Goal: Task Accomplishment & Management: Complete application form

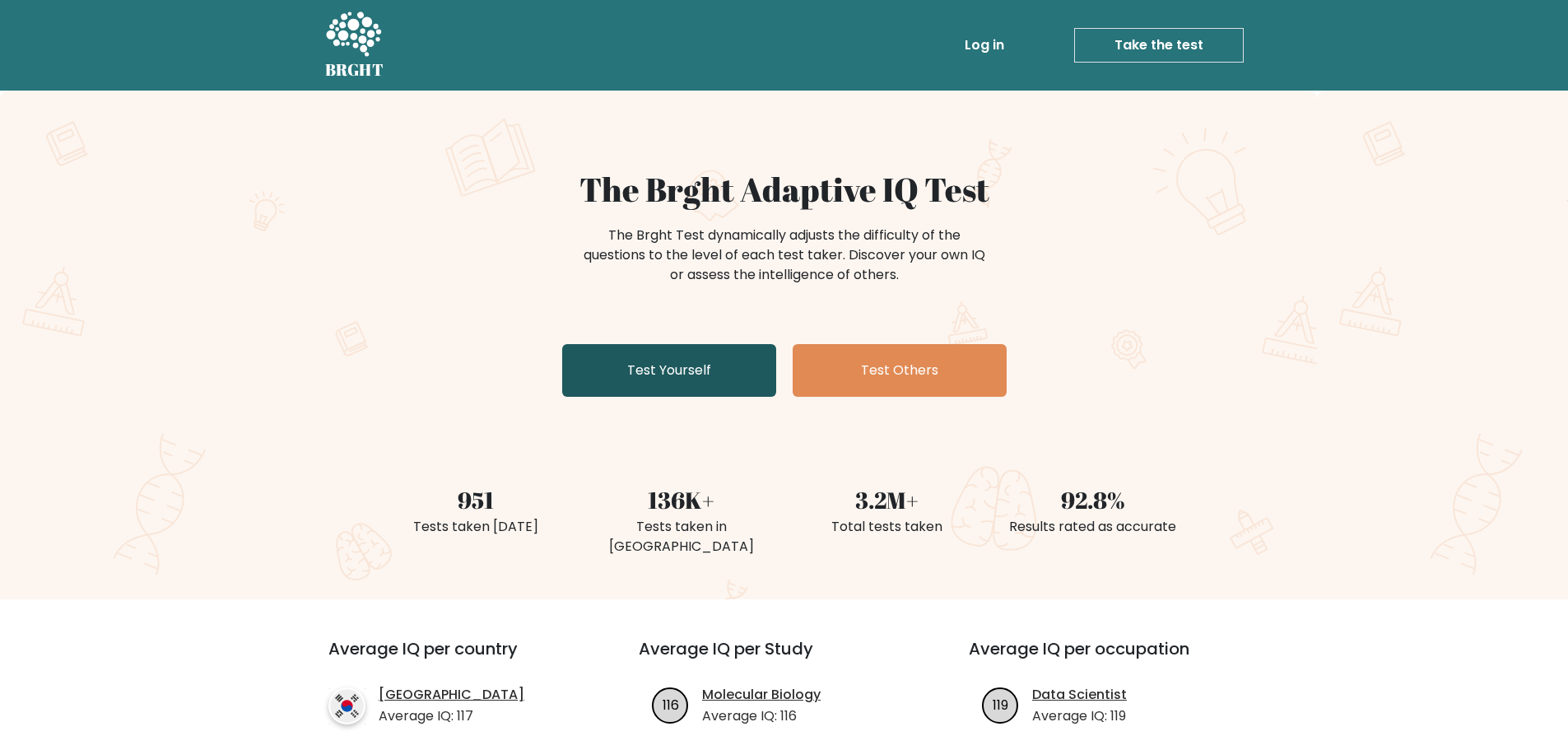
click at [717, 395] on link "Test Yourself" at bounding box center [669, 371] width 214 height 53
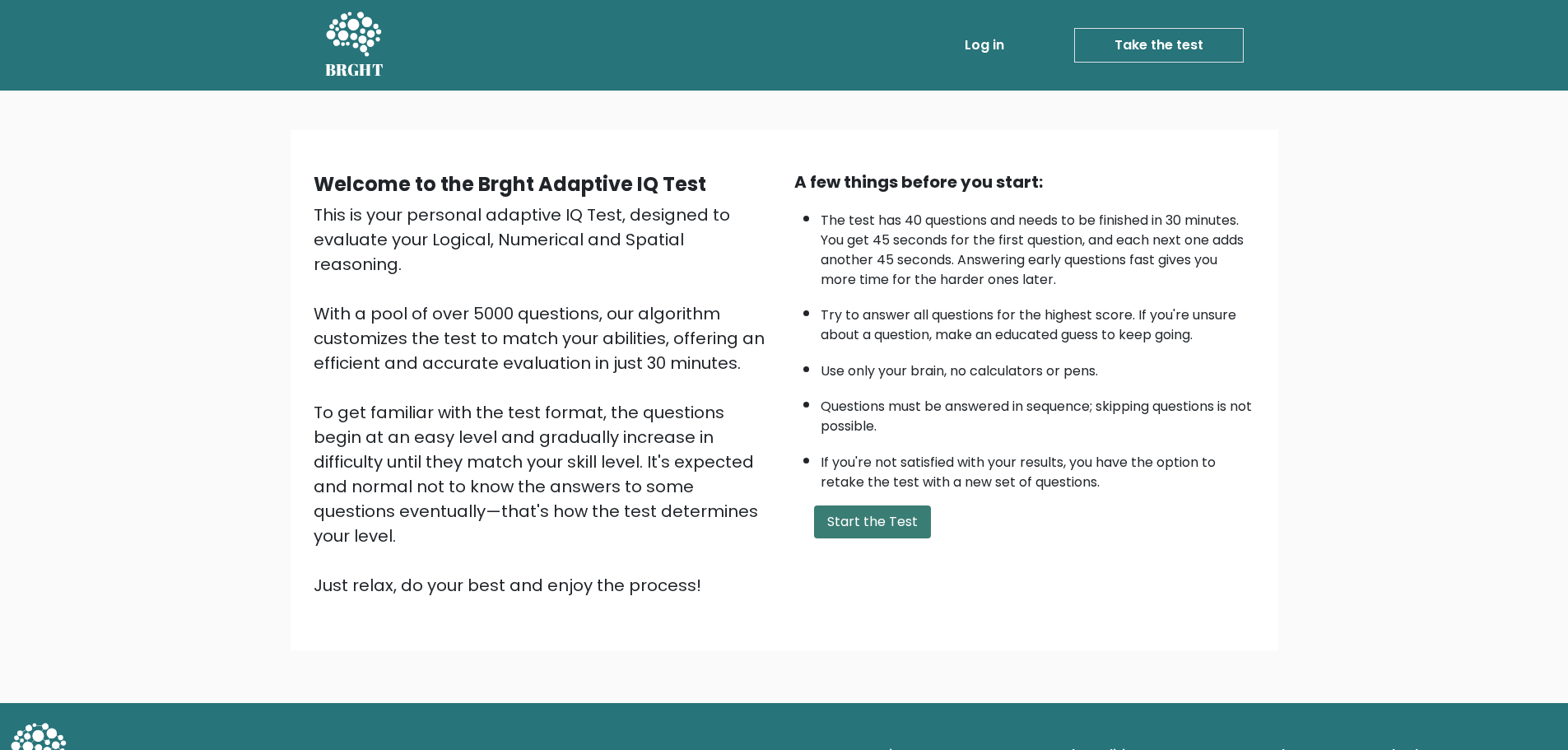
click at [855, 517] on button "Start the Test" at bounding box center [872, 521] width 117 height 33
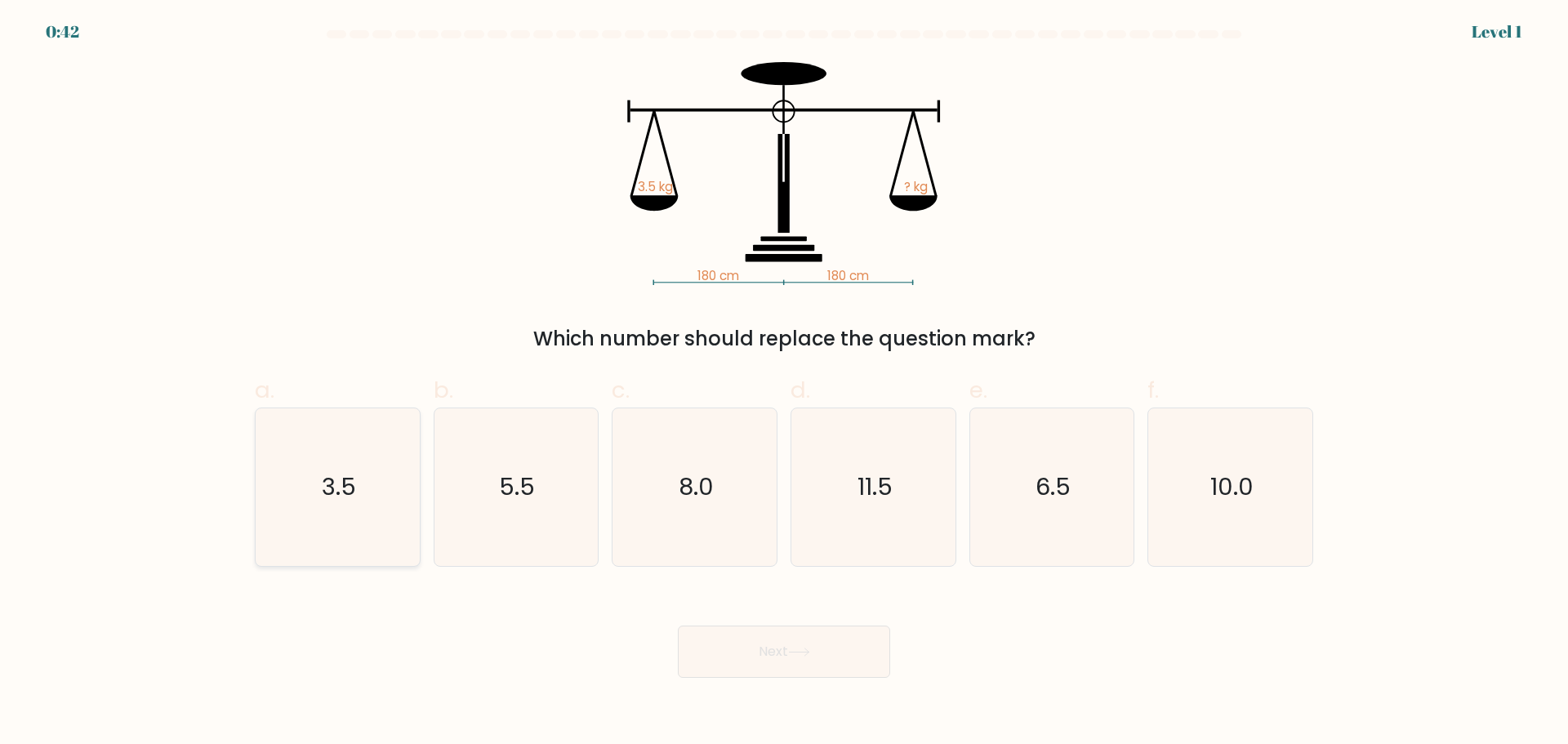
click at [292, 501] on icon "3.5" at bounding box center [338, 487] width 158 height 158
click at [784, 383] on input "a. 3.5" at bounding box center [784, 377] width 1 height 11
radio input "true"
click at [781, 641] on button "Next" at bounding box center [784, 652] width 212 height 53
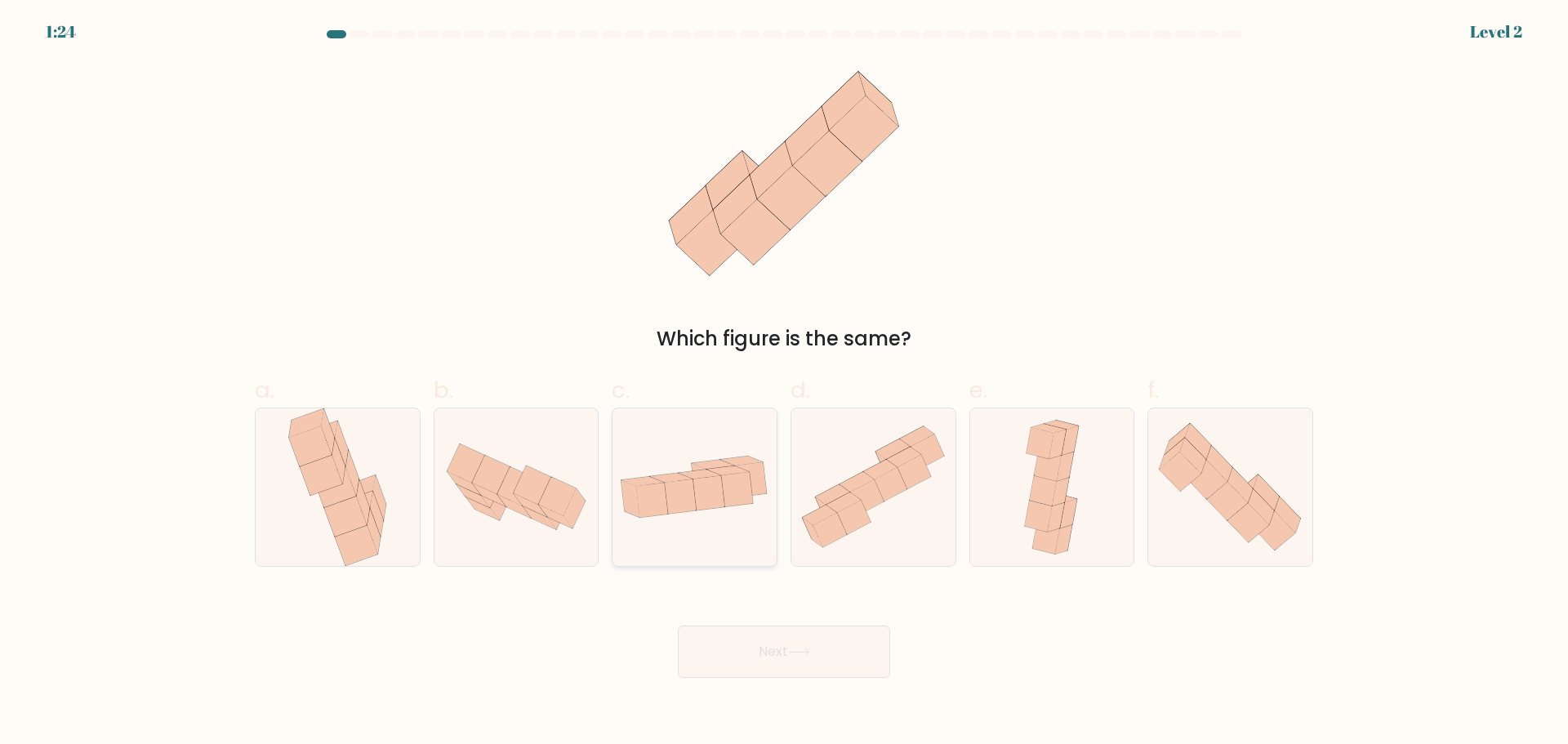
click at [706, 490] on icon at bounding box center [710, 493] width 32 height 34
click at [784, 383] on input "c." at bounding box center [784, 377] width 1 height 11
radio input "true"
click at [738, 655] on button "Next" at bounding box center [784, 652] width 212 height 53
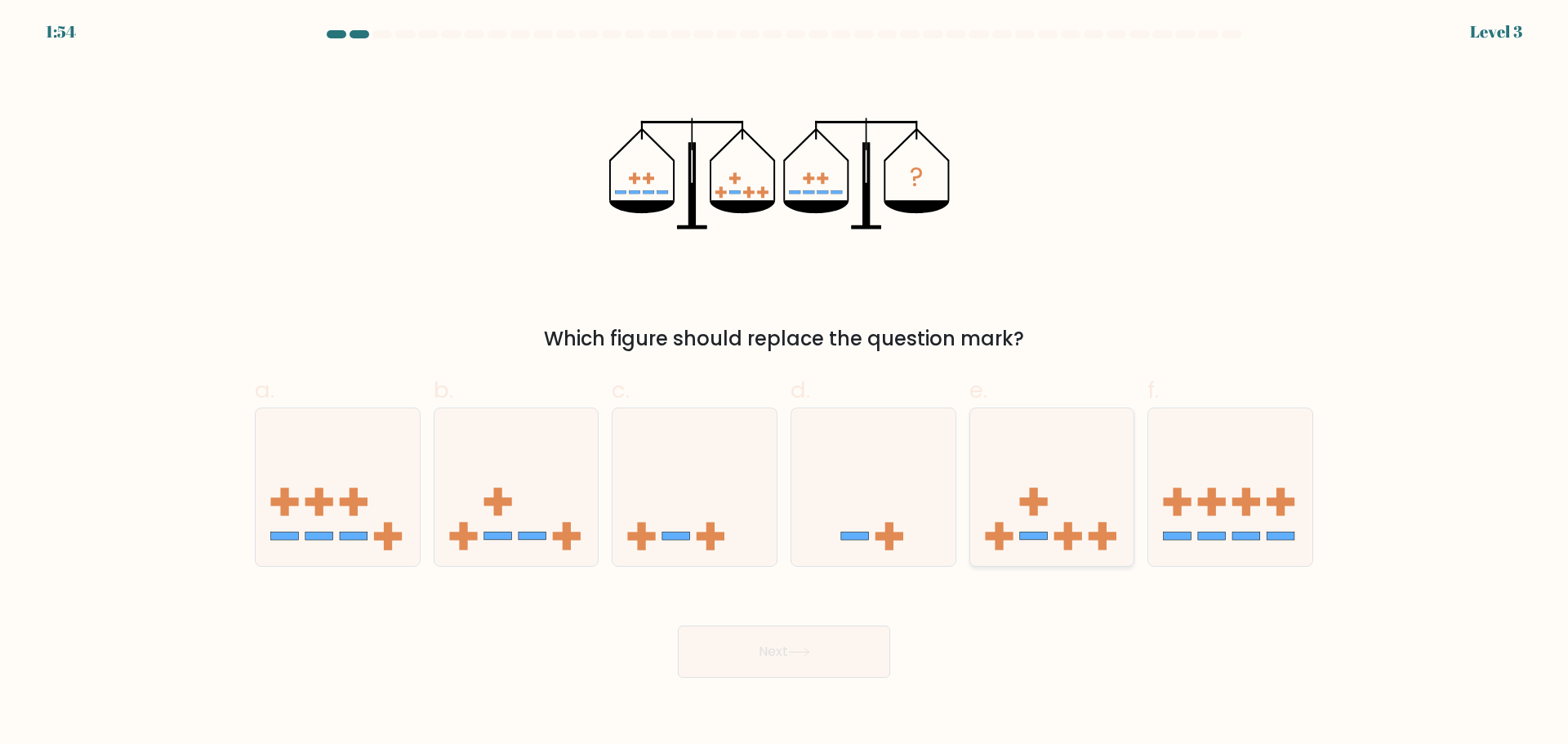
click at [1056, 517] on icon at bounding box center [1052, 486] width 164 height 136
click at [784, 383] on input "e." at bounding box center [784, 377] width 1 height 11
radio input "true"
click at [809, 654] on icon at bounding box center [798, 652] width 22 height 9
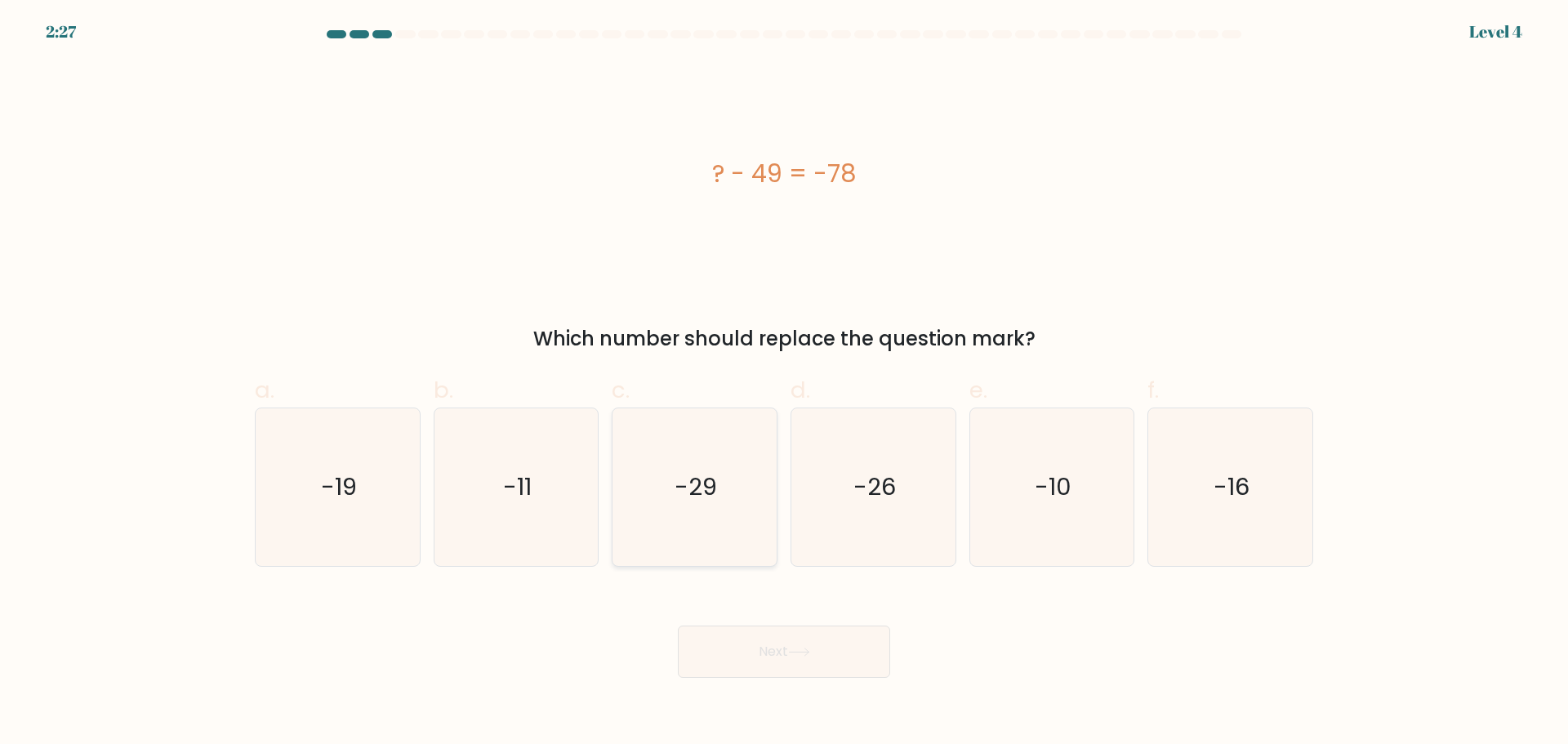
click at [693, 529] on icon "-29" at bounding box center [695, 487] width 158 height 158
click at [784, 383] on input "c. -29" at bounding box center [784, 377] width 1 height 11
radio input "true"
click at [723, 633] on button "Next" at bounding box center [784, 652] width 212 height 53
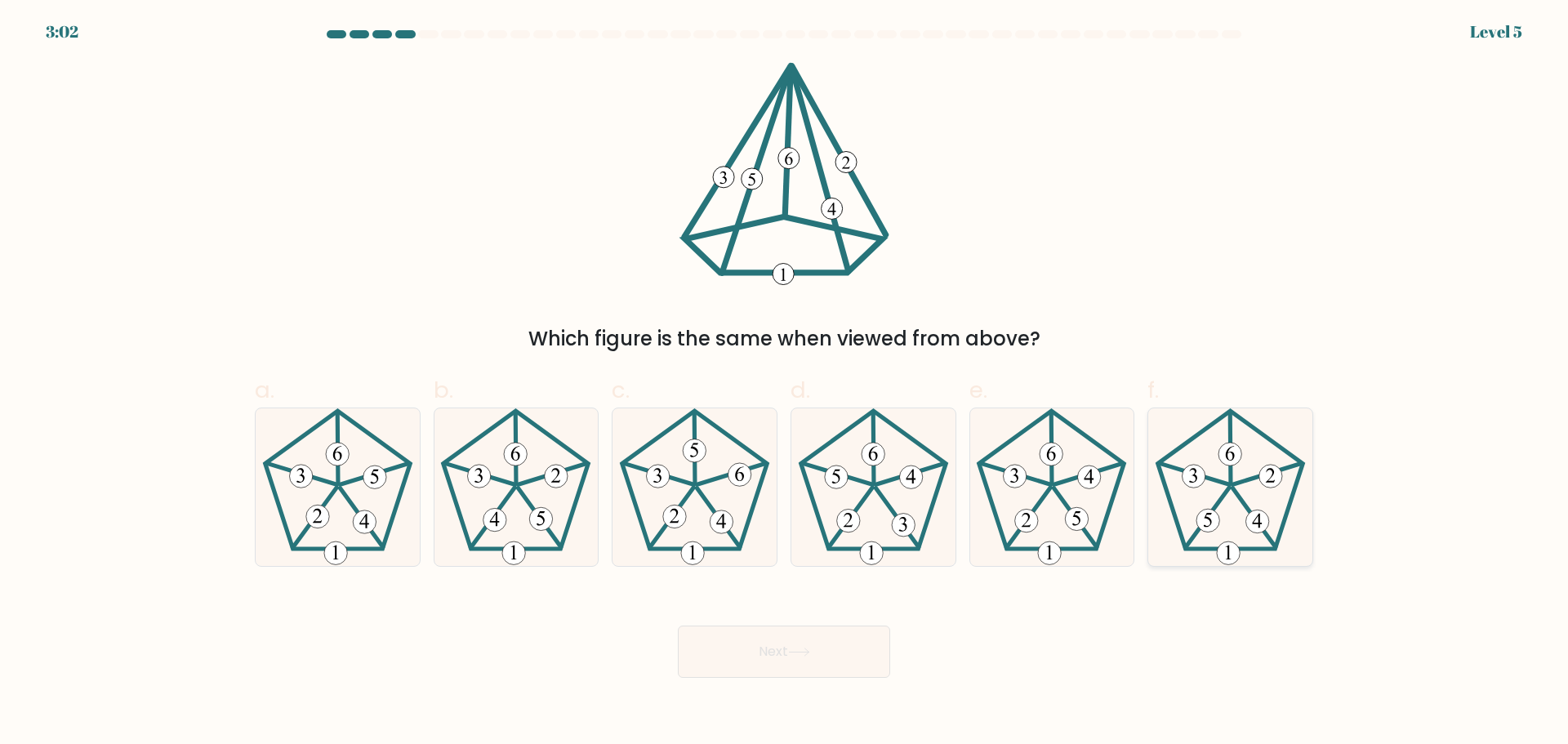
click at [1243, 535] on icon at bounding box center [1230, 487] width 158 height 158
click at [784, 383] on input "f." at bounding box center [784, 377] width 1 height 11
radio input "true"
click at [770, 642] on button "Next" at bounding box center [784, 652] width 212 height 53
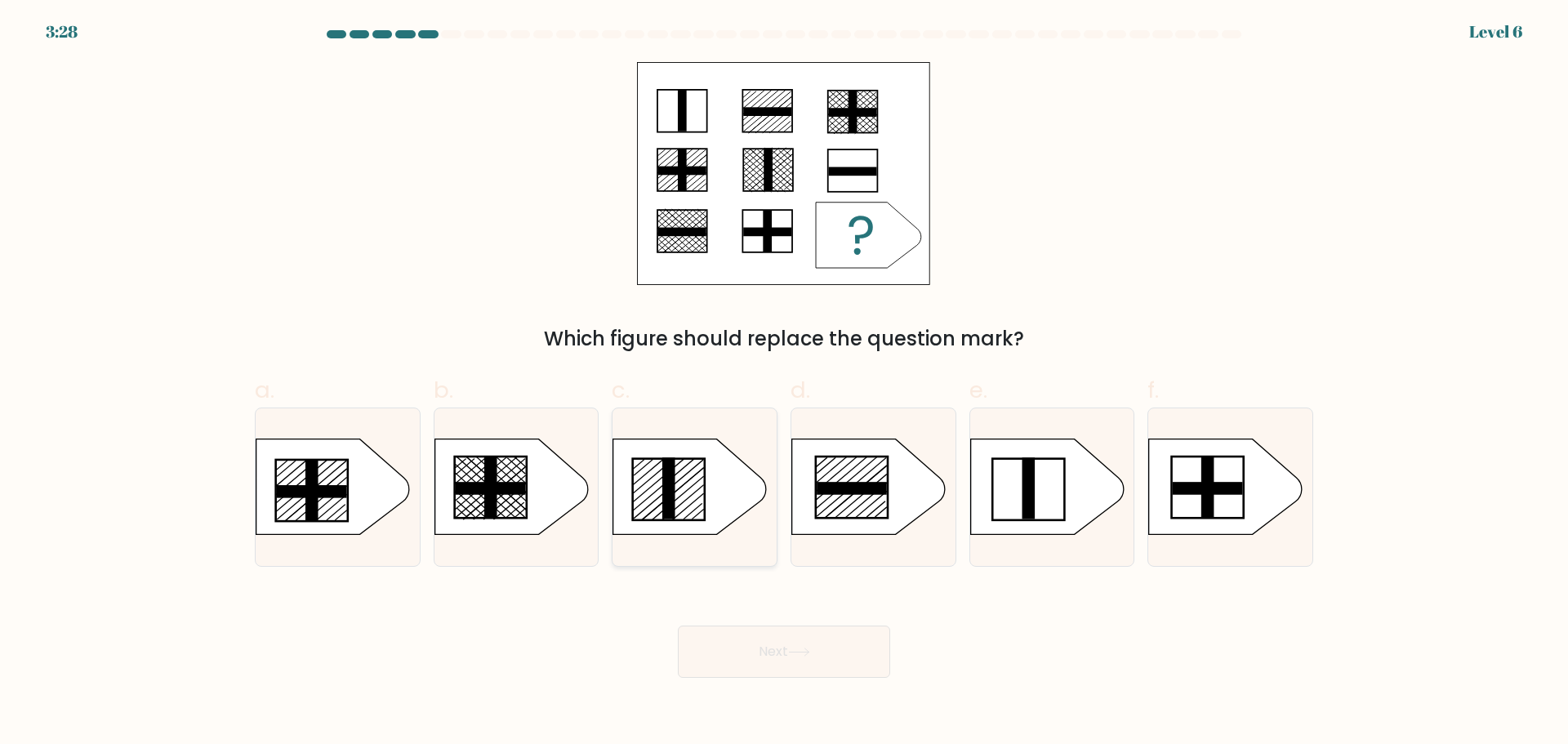
click at [727, 485] on icon at bounding box center [690, 486] width 154 height 96
click at [784, 383] on input "c." at bounding box center [784, 377] width 1 height 11
radio input "true"
click at [757, 666] on button "Next" at bounding box center [784, 652] width 212 height 53
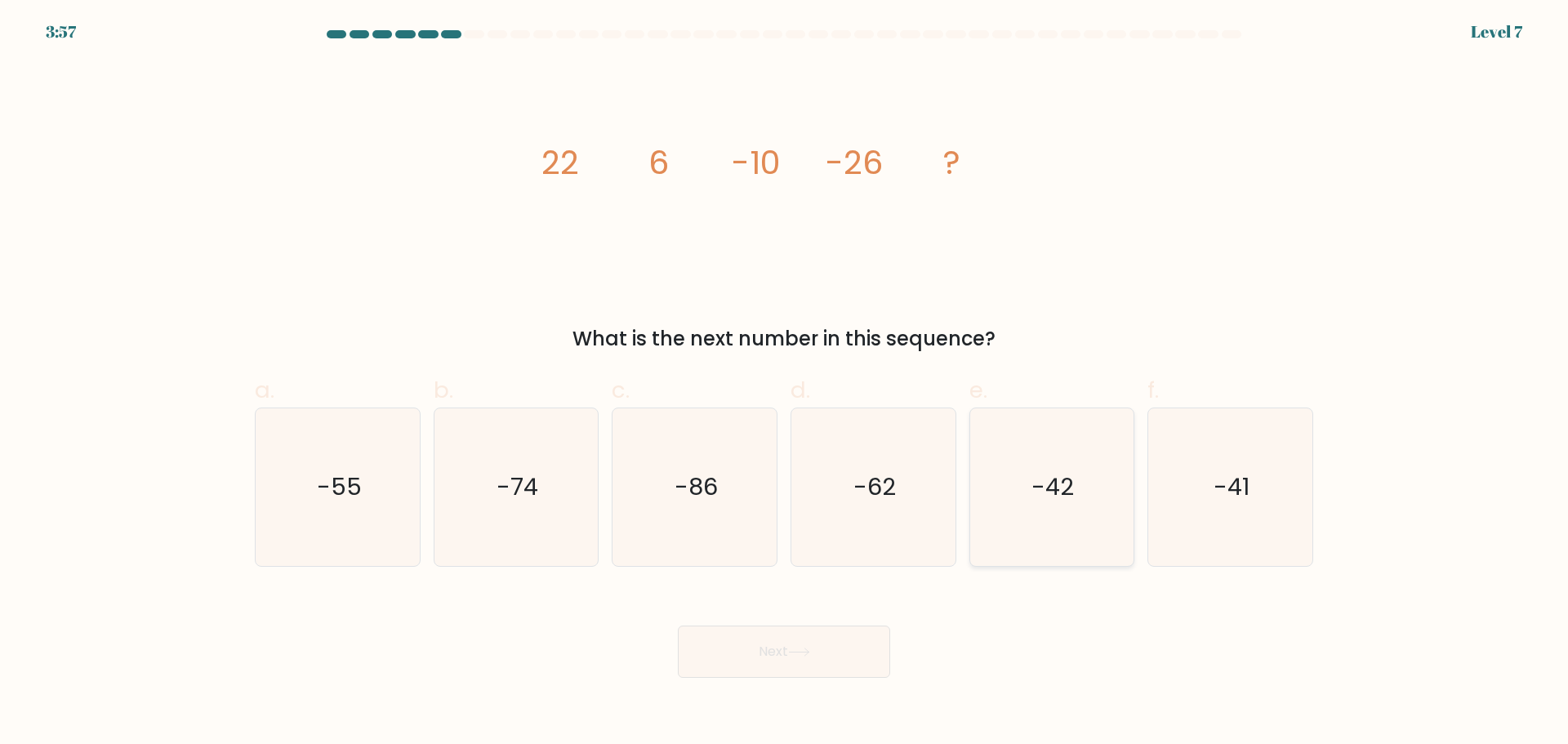
click at [1070, 489] on text "-42" at bounding box center [1053, 486] width 42 height 32
click at [784, 383] on input "e. -42" at bounding box center [784, 377] width 1 height 11
radio input "true"
click at [717, 653] on button "Next" at bounding box center [784, 652] width 212 height 53
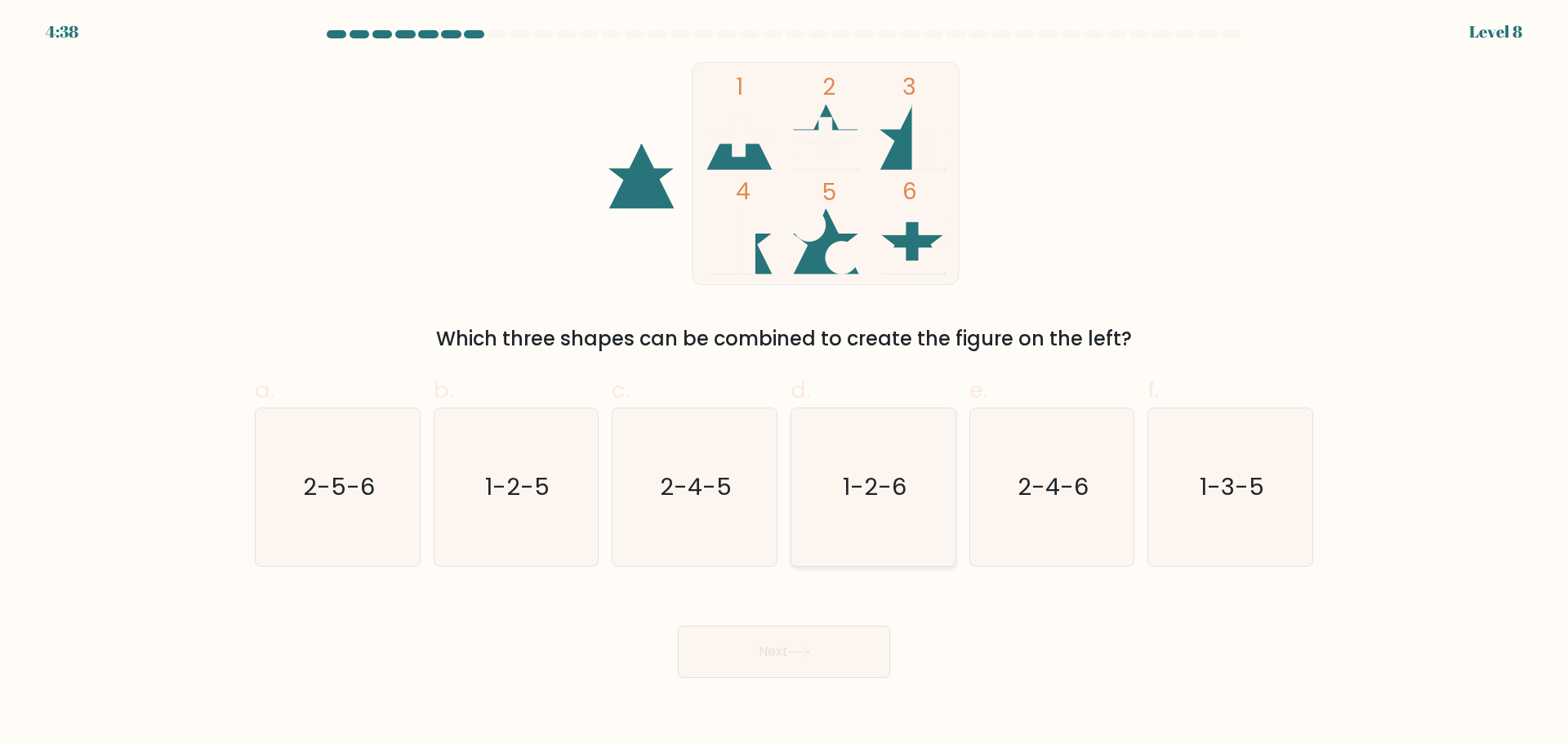
click at [804, 512] on icon "1-2-6" at bounding box center [874, 487] width 158 height 158
click at [784, 383] on input "d. 1-2-6" at bounding box center [784, 377] width 1 height 11
radio input "true"
drag, startPoint x: 796, startPoint y: 624, endPoint x: 791, endPoint y: 634, distance: 11.2
click at [796, 626] on div "Next" at bounding box center [784, 632] width 1078 height 91
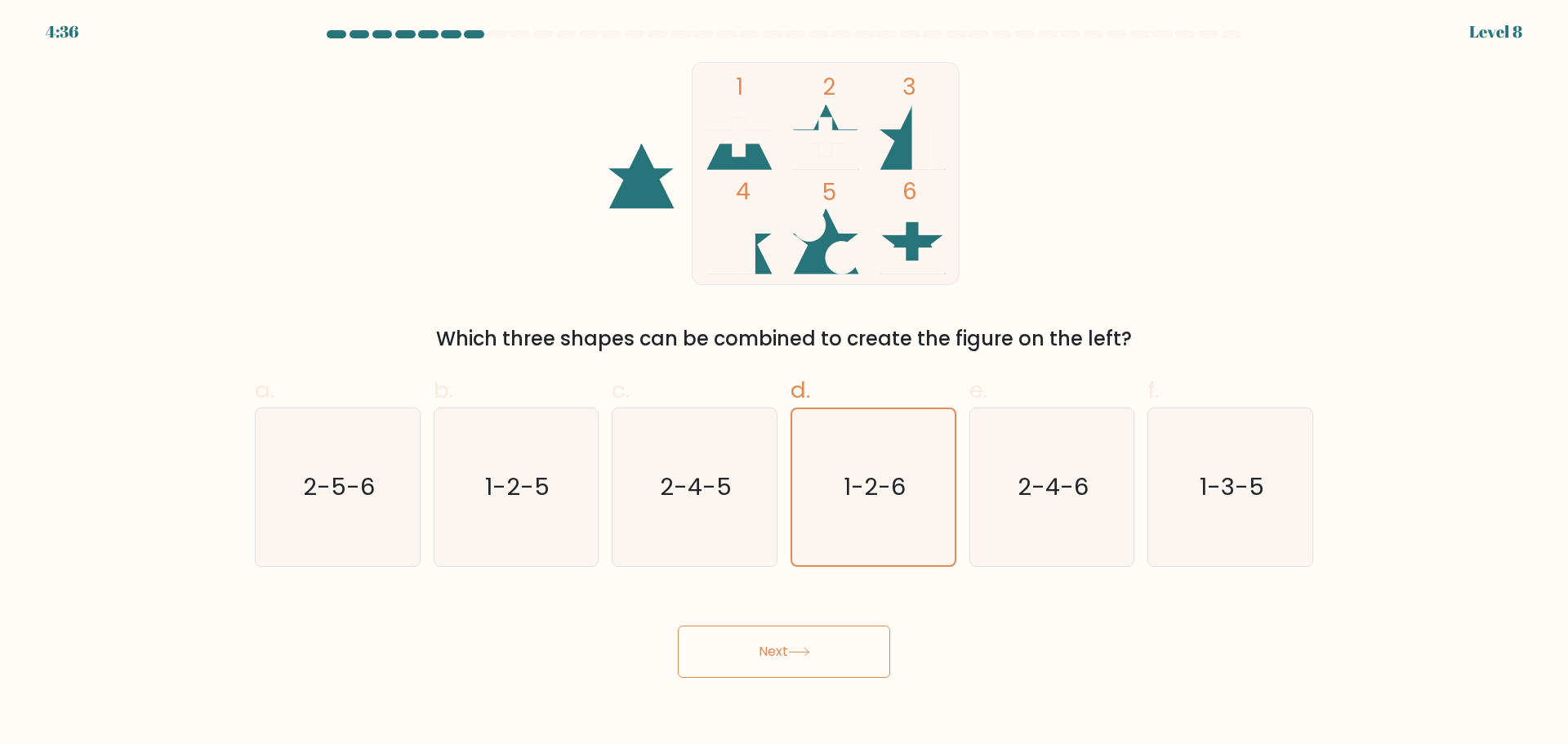
click at [788, 638] on button "Next" at bounding box center [784, 652] width 212 height 53
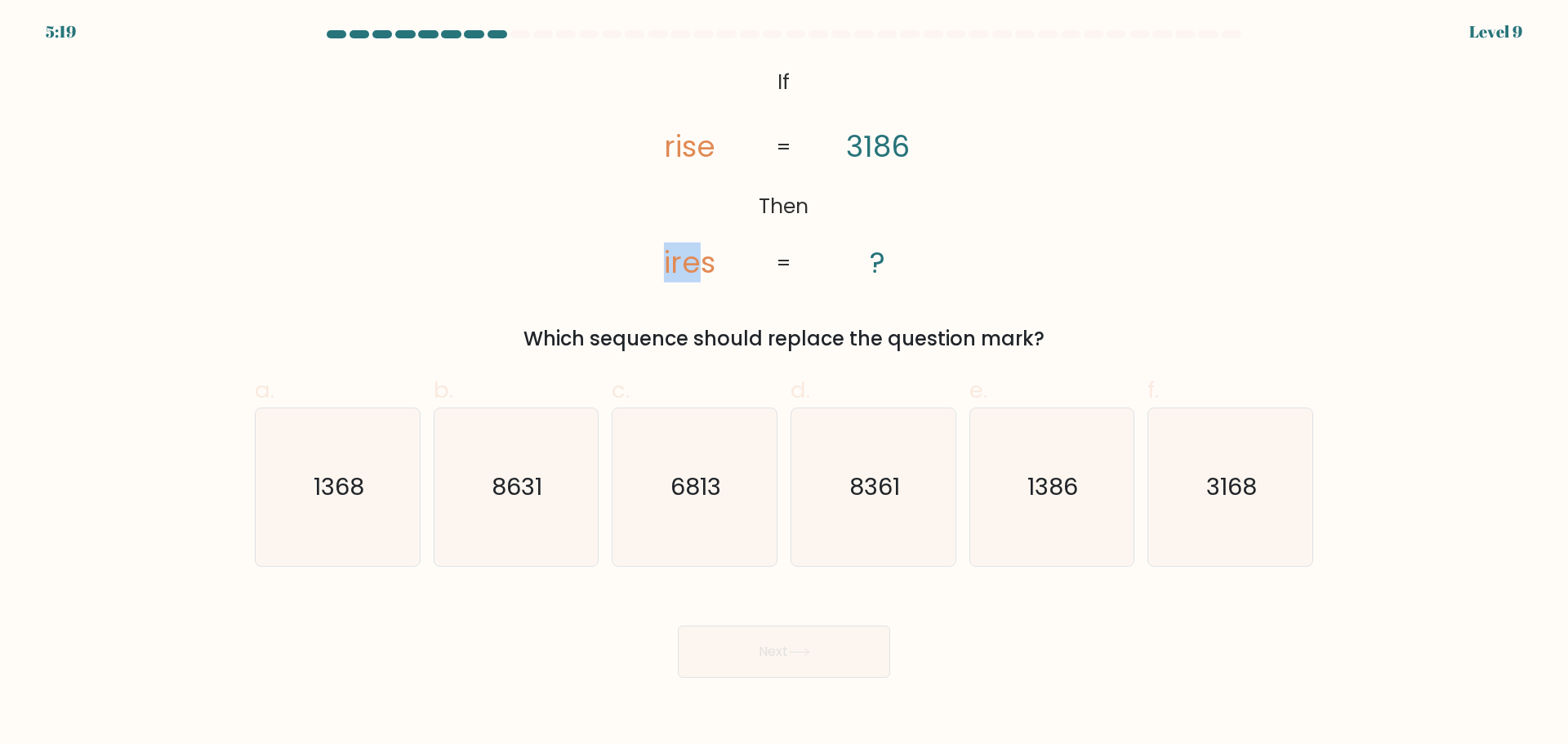
drag, startPoint x: 662, startPoint y: 261, endPoint x: 693, endPoint y: 262, distance: 31.0
click at [693, 262] on icon "@import url('https://fonts.googleapis.com/css?family=Abril+Fatface:400,100,100i…" at bounding box center [784, 174] width 362 height 223
click at [693, 262] on tspan "ires" at bounding box center [690, 262] width 52 height 40
click at [663, 150] on icon "@import url('https://fonts.googleapis.com/css?family=Abril+Fatface:400,100,100i…" at bounding box center [784, 174] width 362 height 223
drag, startPoint x: 682, startPoint y: 145, endPoint x: 663, endPoint y: 145, distance: 19.0
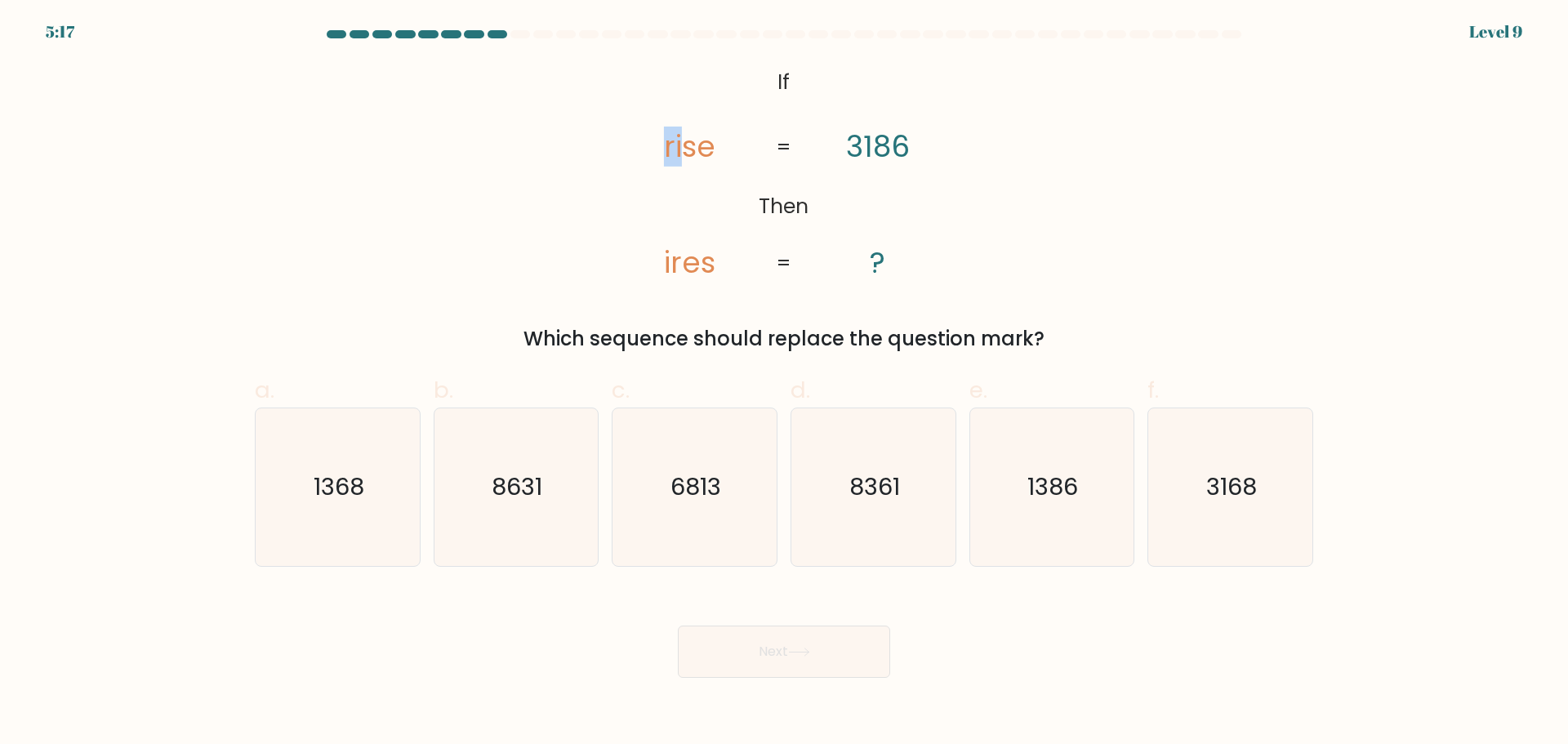
click at [663, 145] on icon "@import url('https://fonts.googleapis.com/css?family=Abril+Fatface:400,100,100i…" at bounding box center [784, 174] width 362 height 223
drag, startPoint x: 872, startPoint y: 143, endPoint x: 835, endPoint y: 143, distance: 37.0
click at [835, 143] on icon "@import url('https://fonts.googleapis.com/css?family=Abril+Fatface:400,100,100i…" at bounding box center [784, 174] width 362 height 223
drag, startPoint x: 1020, startPoint y: 499, endPoint x: 1070, endPoint y: 616, distance: 127.2
click at [1070, 617] on form "If ?" at bounding box center [784, 354] width 1568 height 647
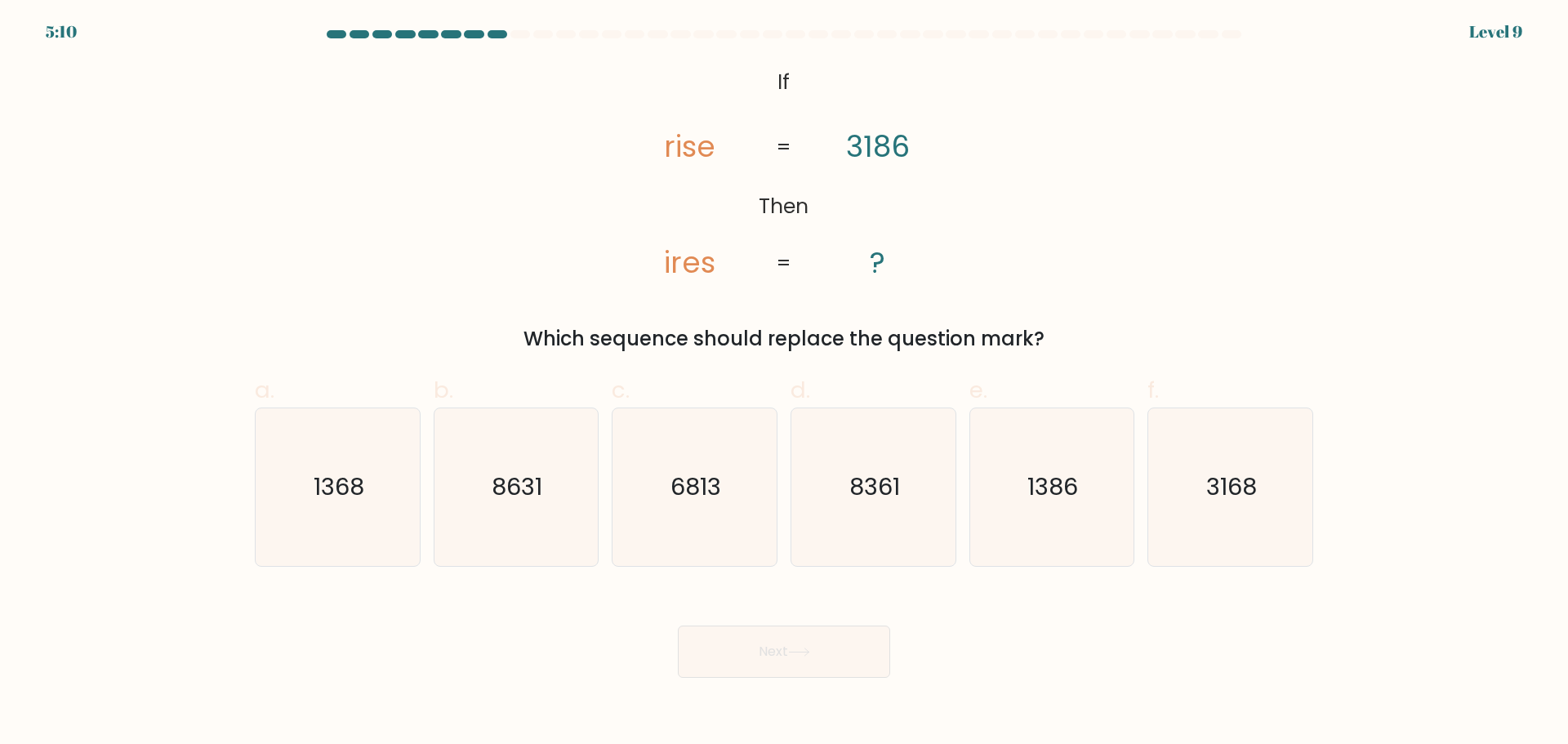
click at [1070, 616] on div "Next" at bounding box center [784, 632] width 1078 height 91
click at [328, 497] on text "1368" at bounding box center [339, 486] width 51 height 32
click at [784, 383] on input "a. 1368" at bounding box center [784, 377] width 1 height 11
radio input "true"
click at [805, 662] on button "Next" at bounding box center [784, 652] width 212 height 53
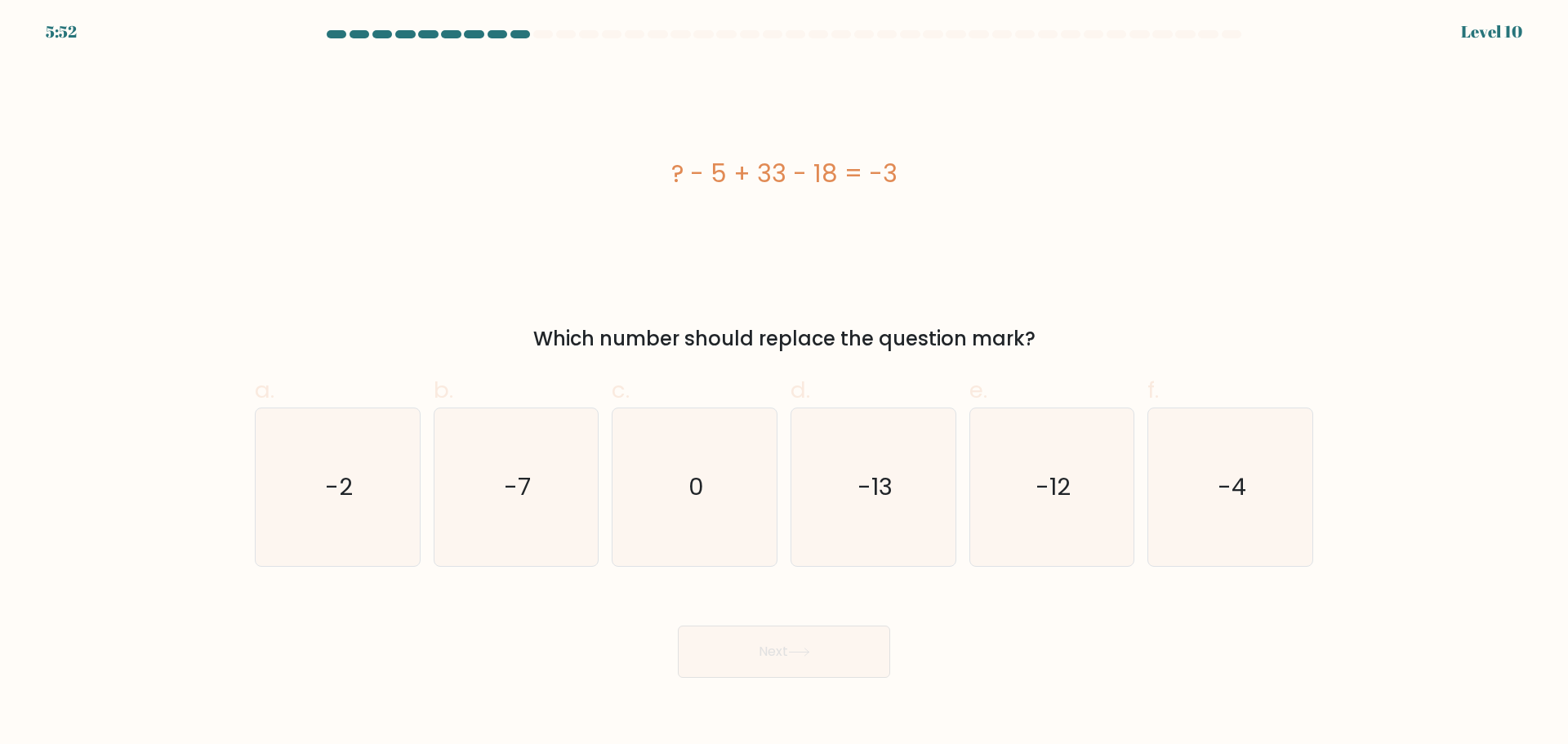
drag, startPoint x: 770, startPoint y: 166, endPoint x: 902, endPoint y: 166, distance: 132.0
click at [902, 166] on div "? - 5 + 33 - 18 = -3" at bounding box center [784, 174] width 1058 height 37
drag, startPoint x: 929, startPoint y: 171, endPoint x: 910, endPoint y: 172, distance: 19.0
click at [920, 172] on div "? - 5 + 33 - 18 = -3" at bounding box center [784, 174] width 1058 height 37
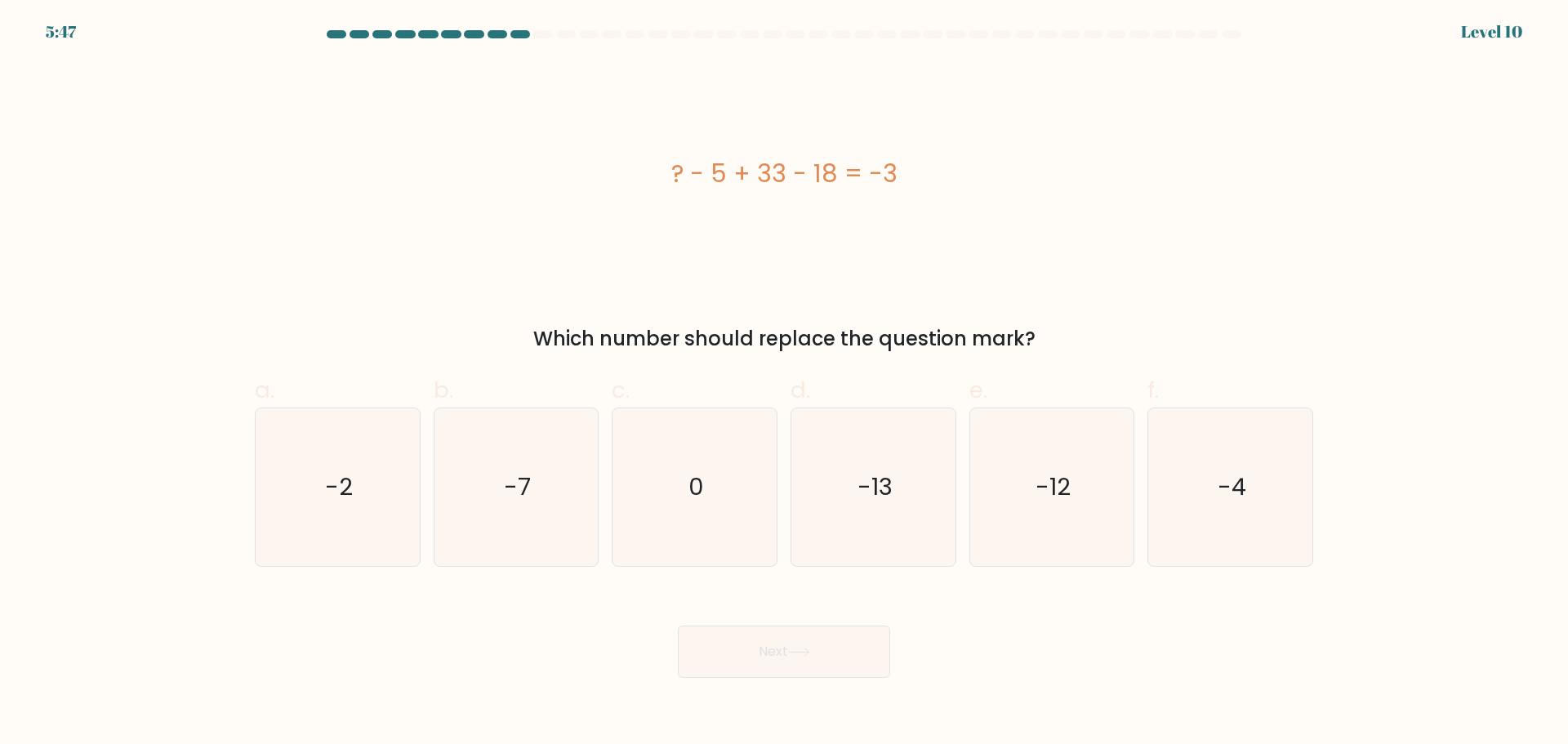
click at [747, 172] on div "? - 5 + 33 - 18 = -3" at bounding box center [784, 174] width 1058 height 37
click at [850, 460] on icon "-13" at bounding box center [874, 487] width 158 height 158
click at [784, 383] on input "d. -13" at bounding box center [784, 377] width 1 height 11
radio input "true"
click at [772, 626] on button "Next" at bounding box center [784, 652] width 212 height 53
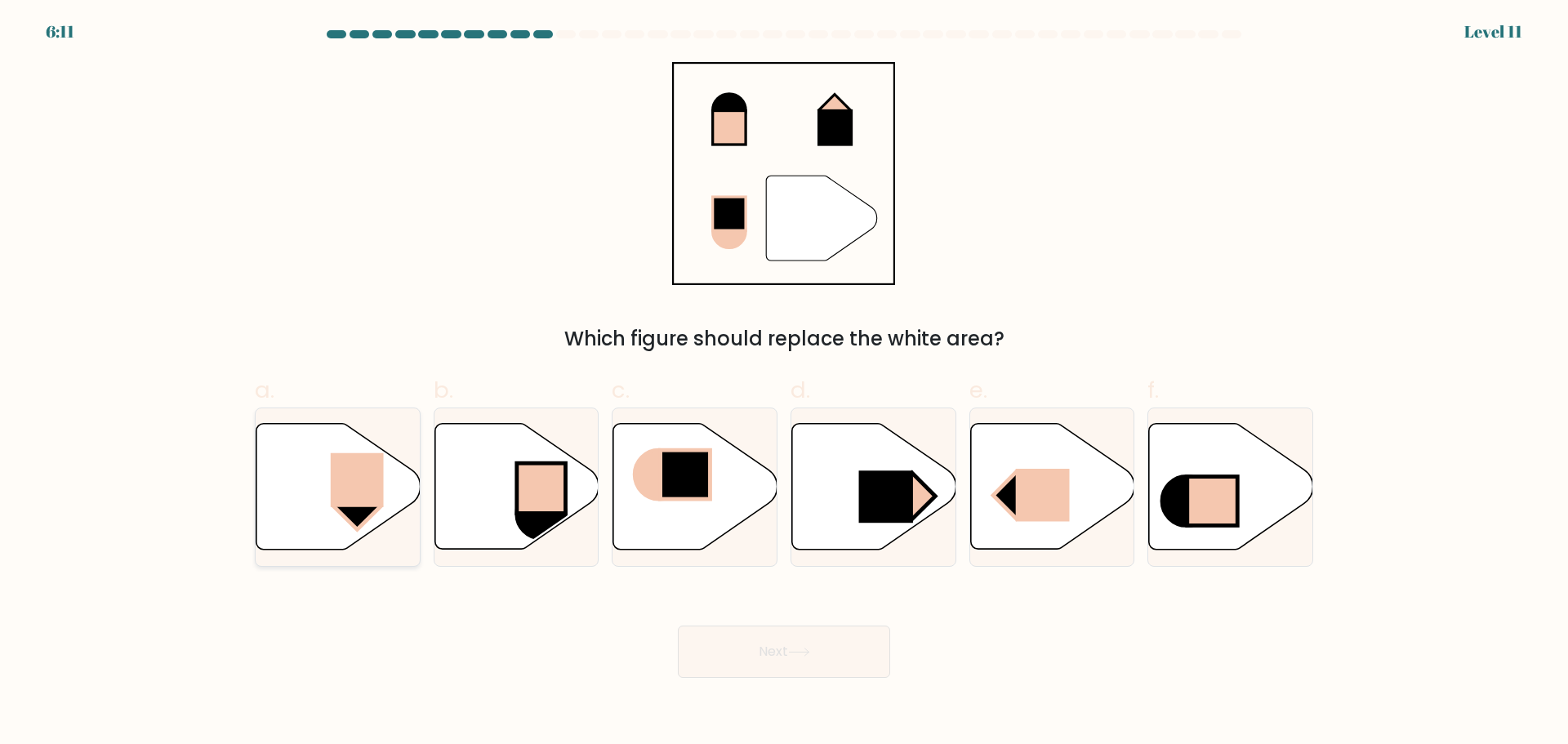
click at [331, 483] on rect at bounding box center [357, 479] width 53 height 54
click at [784, 383] on input "a." at bounding box center [784, 377] width 1 height 11
radio input "true"
click at [773, 653] on button "Next" at bounding box center [784, 652] width 212 height 53
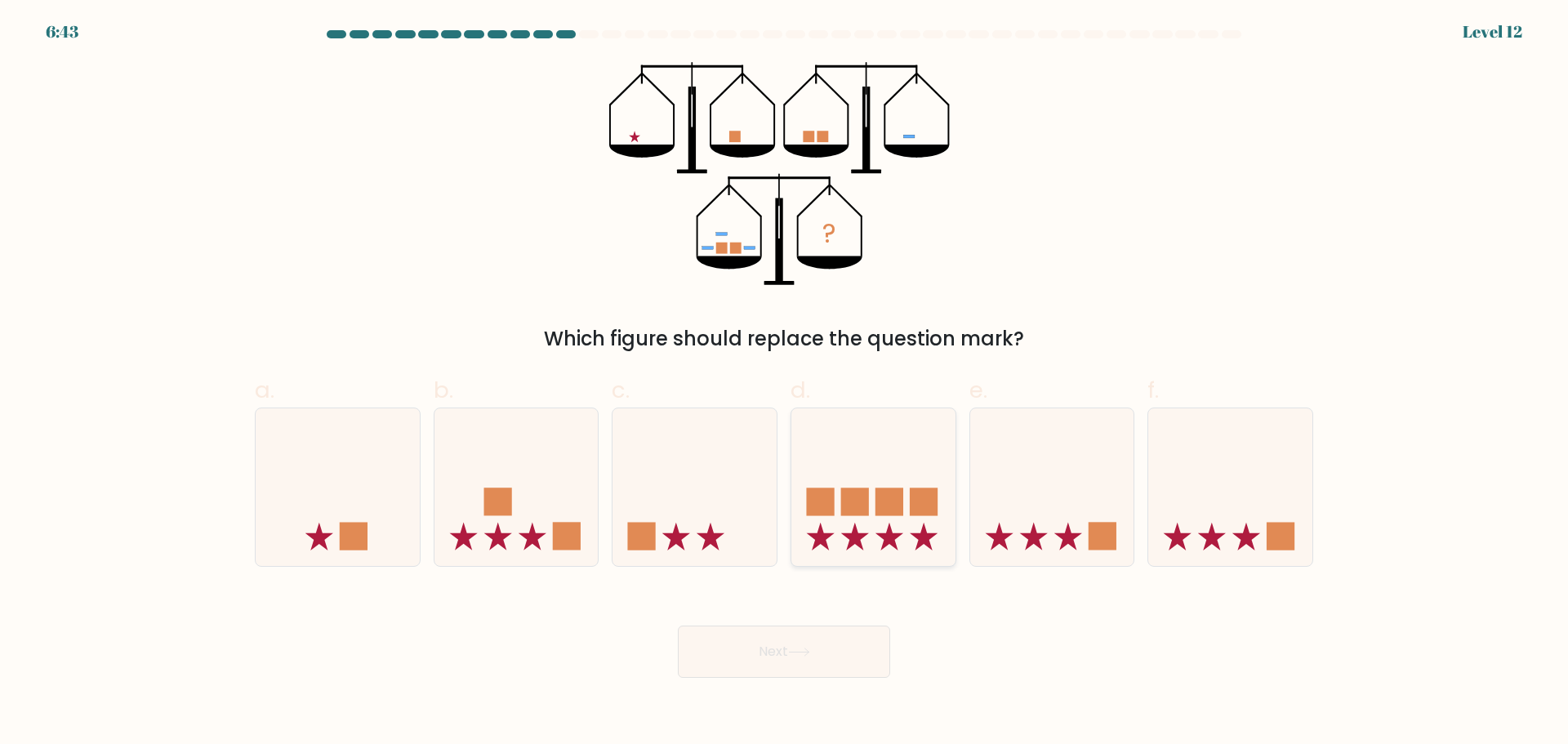
click at [909, 483] on icon at bounding box center [873, 486] width 164 height 136
click at [784, 383] on input "d." at bounding box center [784, 377] width 1 height 11
radio input "true"
click at [814, 643] on button "Next" at bounding box center [784, 652] width 212 height 53
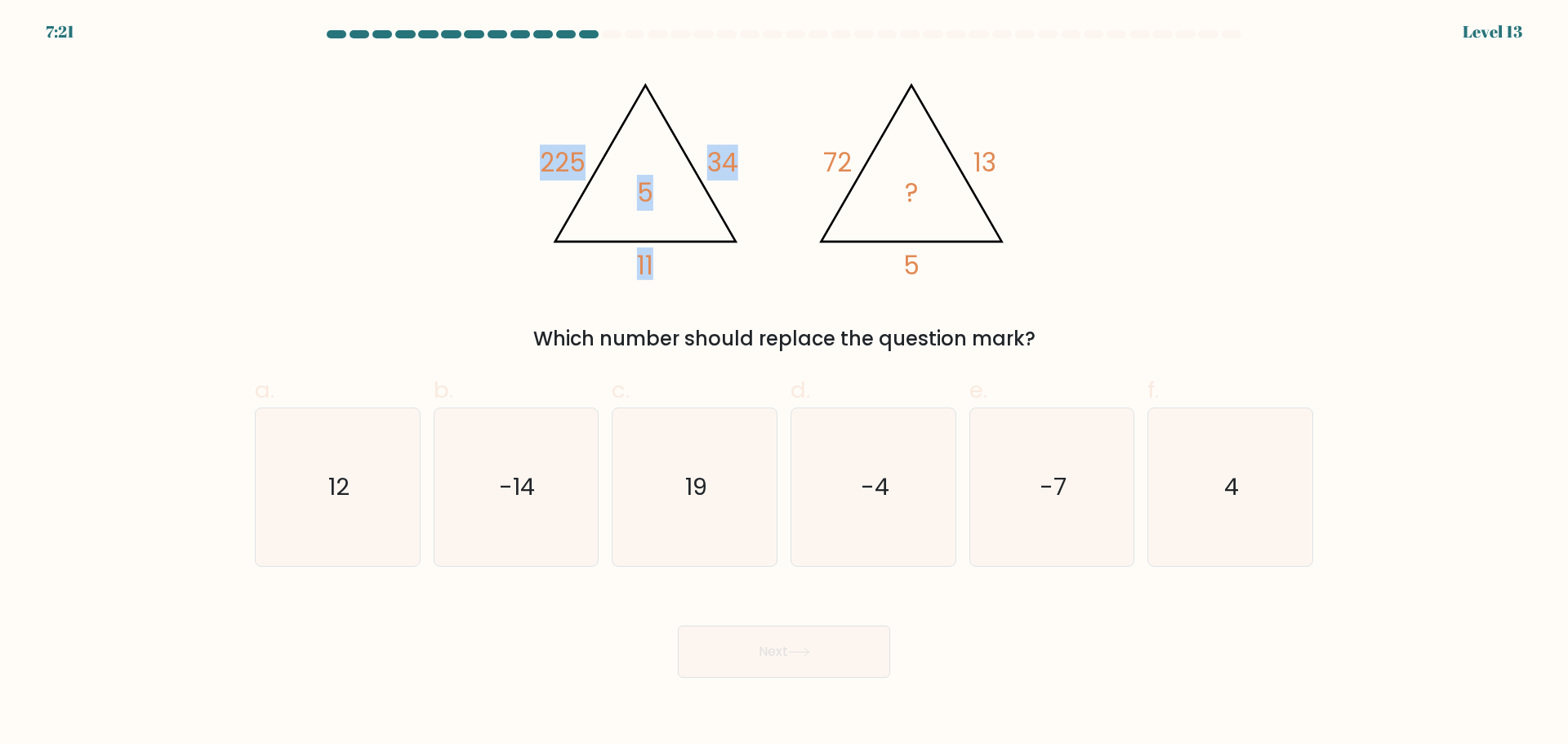
drag, startPoint x: 521, startPoint y: 156, endPoint x: 662, endPoint y: 154, distance: 141.0
click at [662, 154] on div "@import url('https://fonts.googleapis.com/css?family=Abril+Fatface:400,100,100i…" at bounding box center [784, 208] width 1078 height 291
click at [662, 154] on icon "@import url('https://fonts.googleapis.com/css?family=Abril+Fatface:400,100,100i…" at bounding box center [784, 174] width 490 height 223
click at [778, 118] on icon "@import url('https://fonts.googleapis.com/css?family=Abril+Fatface:400,100,100i…" at bounding box center [784, 174] width 490 height 223
drag, startPoint x: 709, startPoint y: 167, endPoint x: 753, endPoint y: 172, distance: 44.3
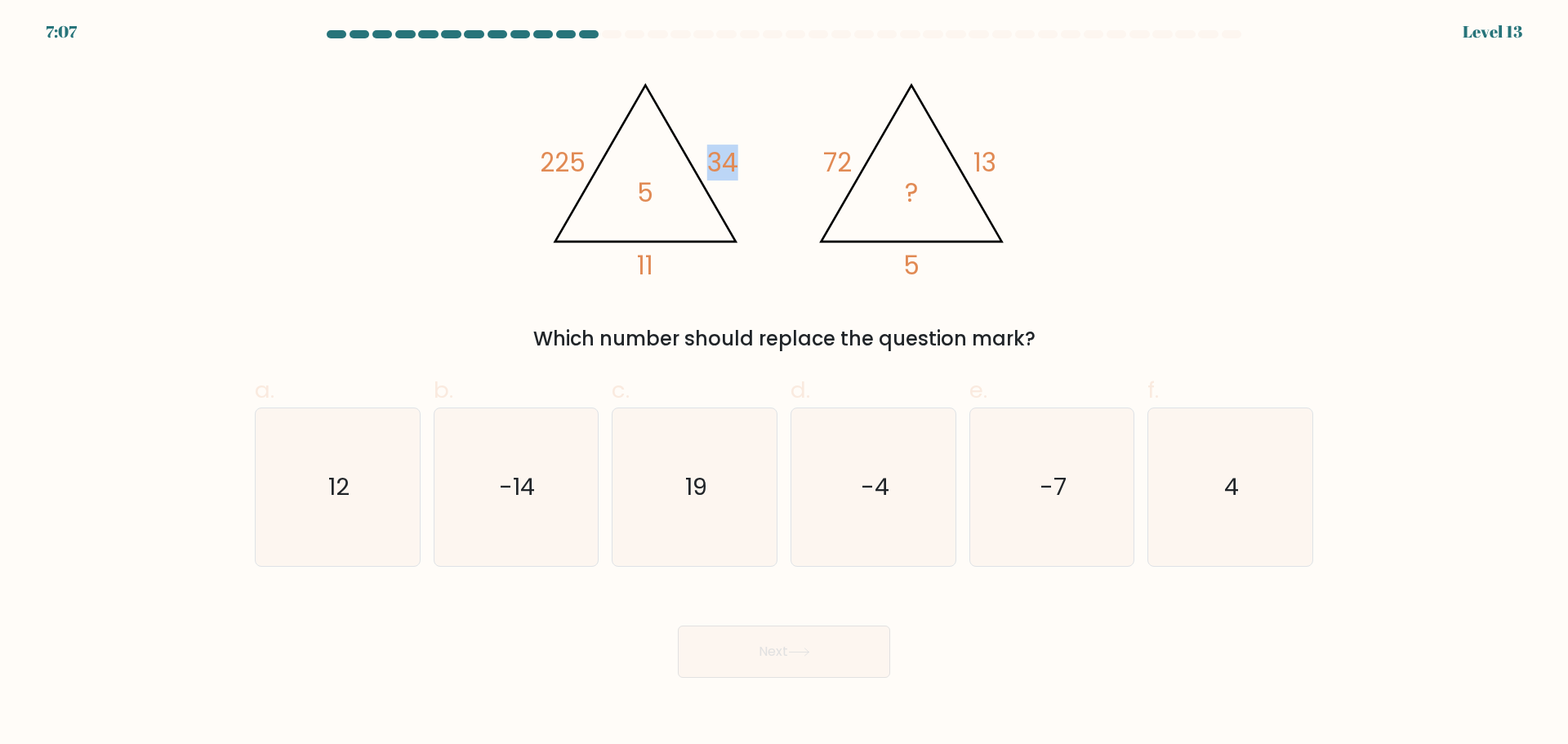
click at [753, 172] on icon "@import url('https://fonts.googleapis.com/css?family=Abril+Fatface:400,100,100i…" at bounding box center [784, 174] width 490 height 223
drag, startPoint x: 702, startPoint y: 162, endPoint x: 734, endPoint y: 161, distance: 32.0
click at [734, 161] on icon "@import url('https://fonts.googleapis.com/css?family=Abril+Fatface:400,100,100i…" at bounding box center [784, 174] width 490 height 223
drag, startPoint x: 626, startPoint y: 260, endPoint x: 696, endPoint y: 261, distance: 70.0
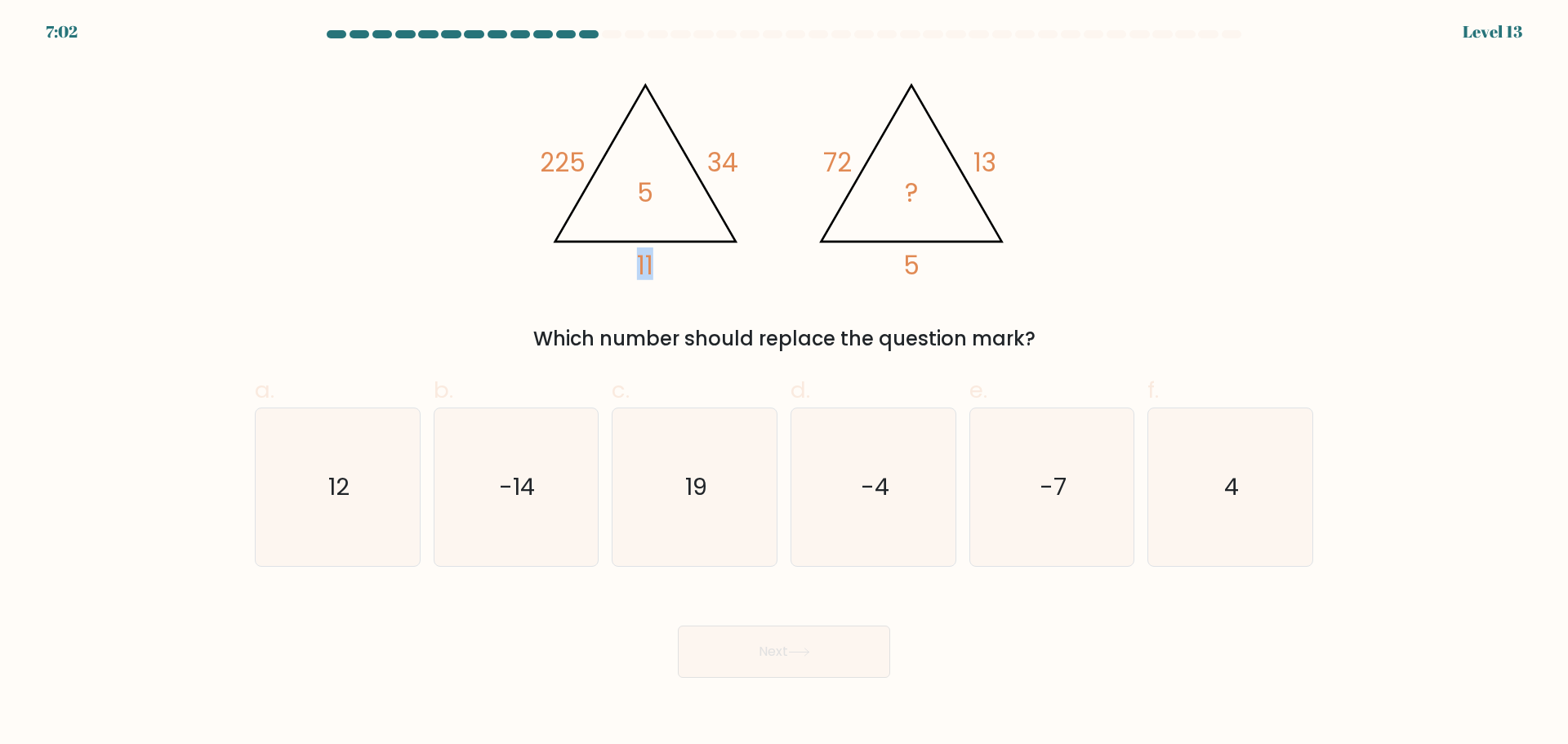
click at [696, 261] on icon "@import url('https://fonts.googleapis.com/css?family=Abril+Fatface:400,100,100i…" at bounding box center [784, 174] width 490 height 223
drag, startPoint x: 818, startPoint y: 159, endPoint x: 846, endPoint y: 154, distance: 28.4
click at [846, 154] on icon "@import url('https://fonts.googleapis.com/css?family=Abril+Fatface:400,100,100i…" at bounding box center [784, 174] width 490 height 223
click at [846, 154] on tspan "72" at bounding box center [837, 162] width 29 height 36
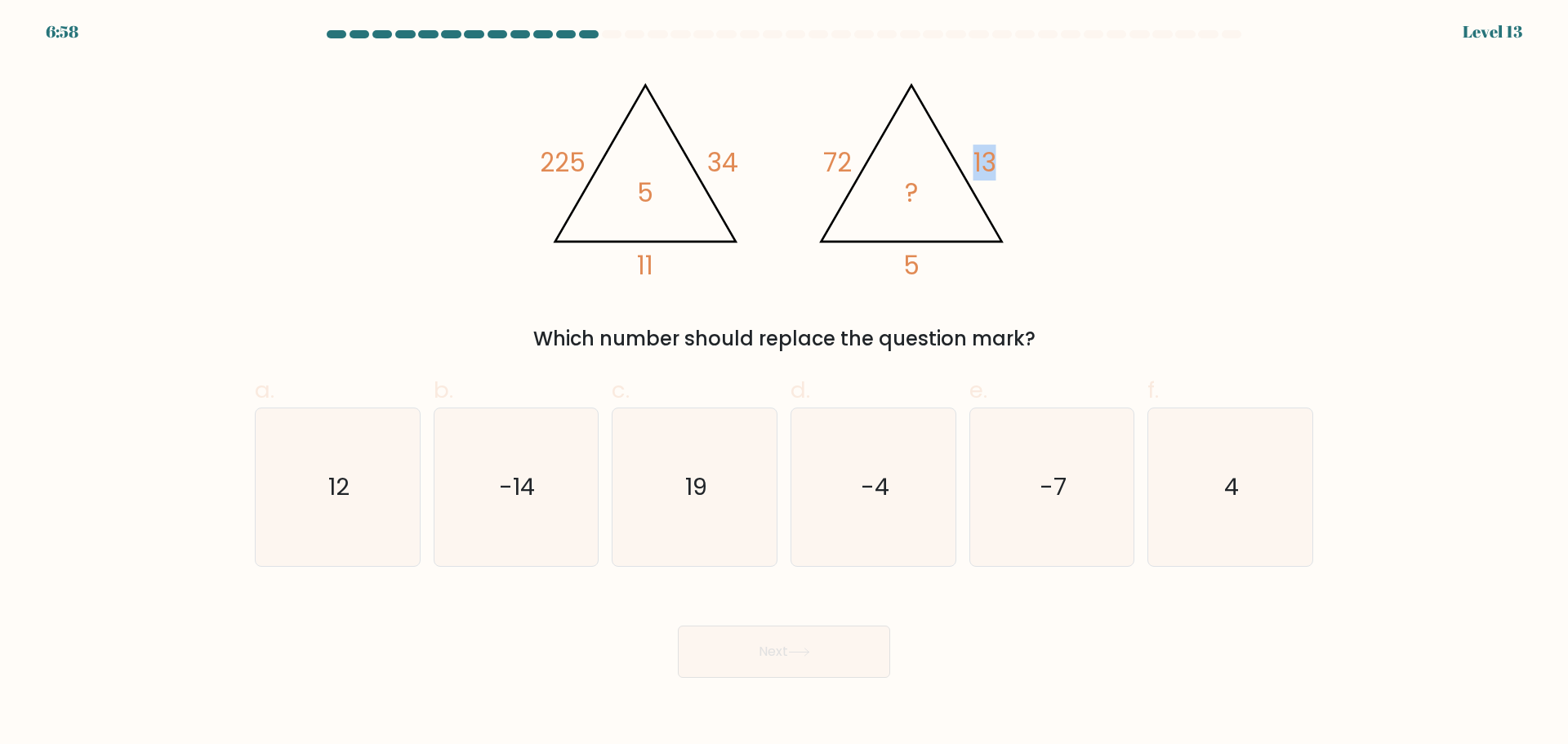
drag, startPoint x: 974, startPoint y: 154, endPoint x: 994, endPoint y: 156, distance: 20.1
click at [994, 156] on tspan "13" at bounding box center [984, 162] width 23 height 36
drag, startPoint x: 706, startPoint y: 161, endPoint x: 776, endPoint y: 162, distance: 70.0
click at [738, 161] on icon "@import url('https://fonts.googleapis.com/css?family=Abril+Fatface:400,100,100i…" at bounding box center [784, 174] width 490 height 223
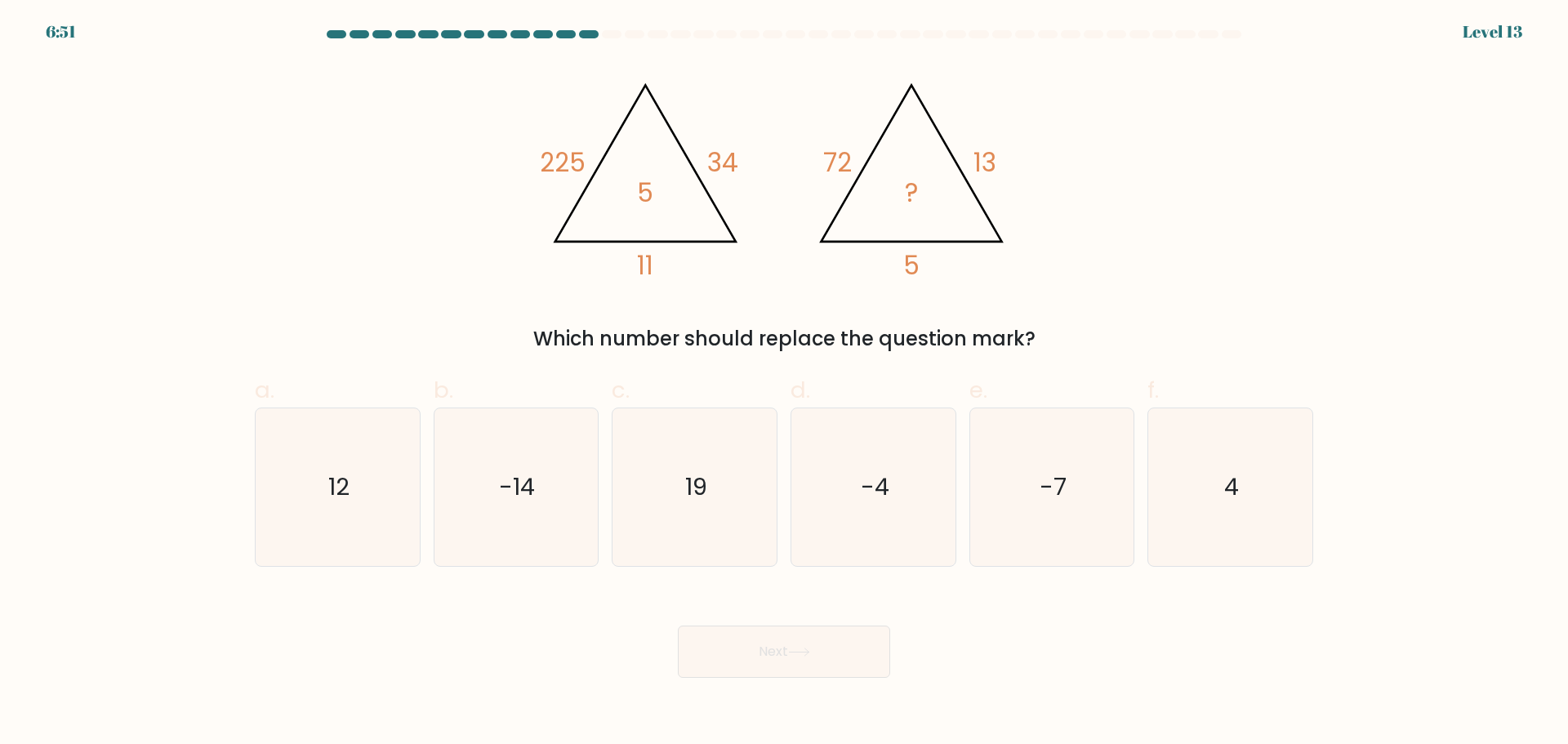
click at [965, 159] on icon "@import url('https://fonts.googleapis.com/css?family=Abril+Fatface:400,100,100i…" at bounding box center [784, 174] width 490 height 223
drag, startPoint x: 978, startPoint y: 156, endPoint x: 944, endPoint y: 253, distance: 102.8
click at [944, 253] on icon "@import url('https://fonts.googleapis.com/css?family=Abril+Fatface:400,100,100i…" at bounding box center [784, 174] width 490 height 223
click at [1241, 472] on icon "4" at bounding box center [1230, 487] width 158 height 158
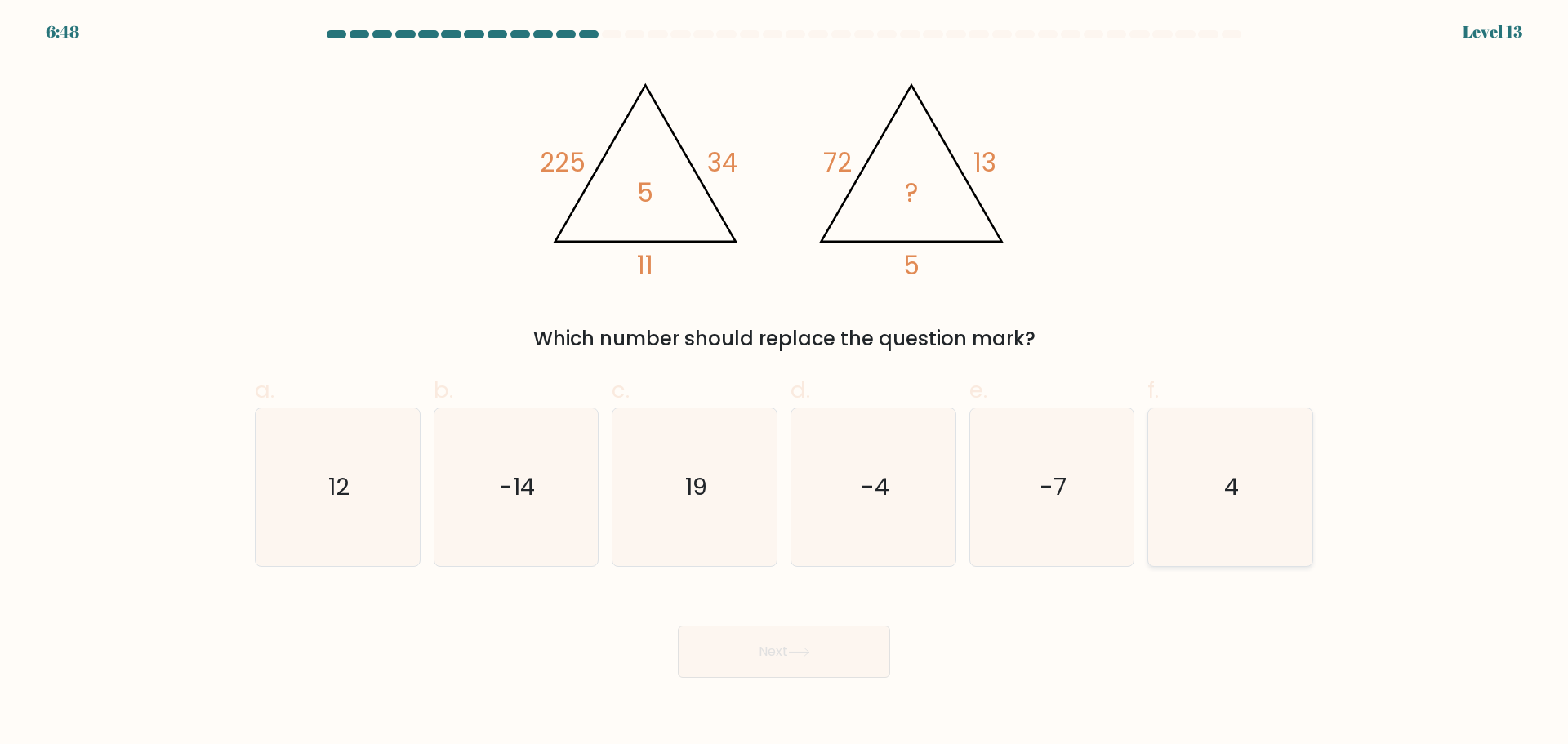
click at [784, 383] on input "f. 4" at bounding box center [784, 377] width 1 height 11
radio input "true"
click at [763, 655] on button "Next" at bounding box center [784, 652] width 212 height 53
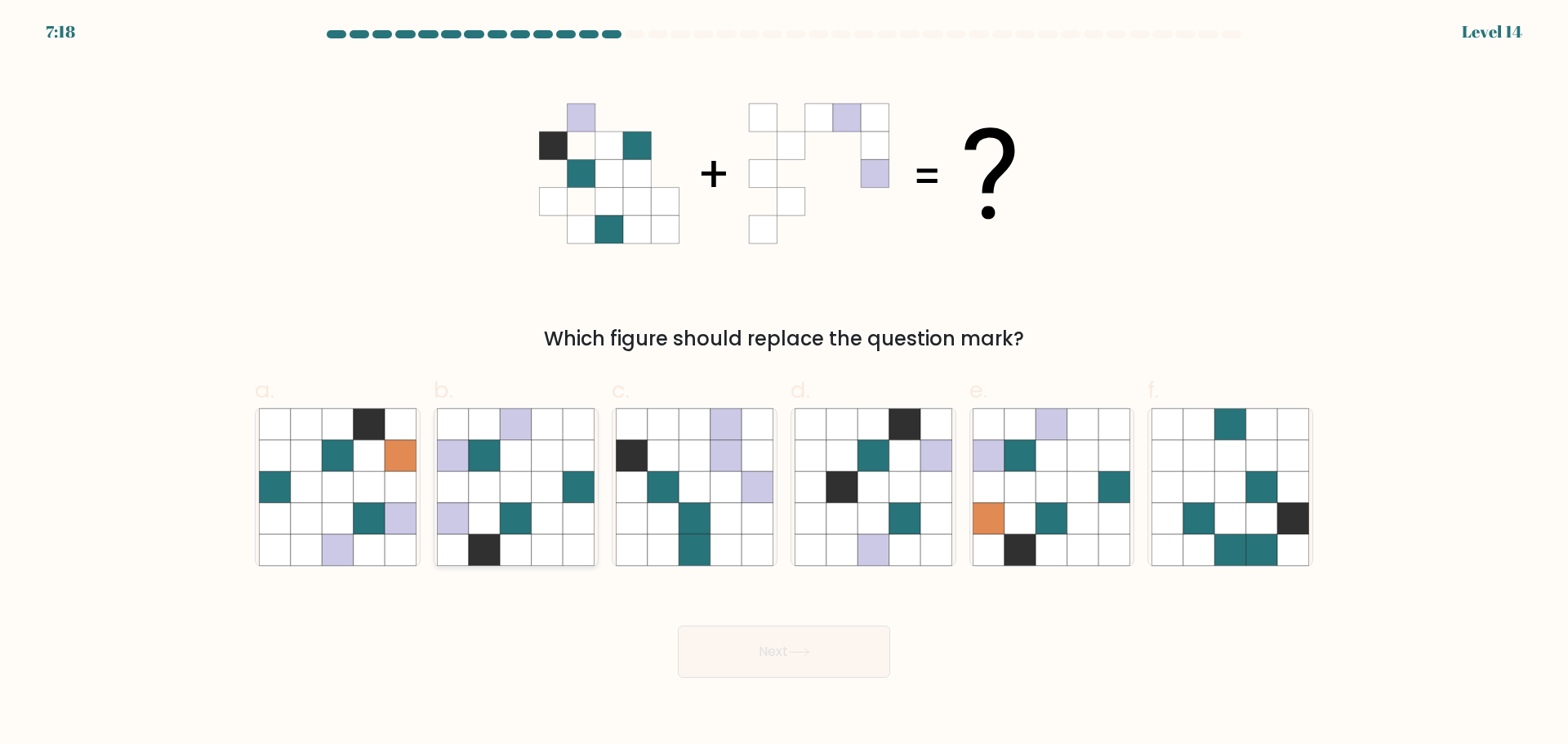
click at [555, 543] on icon at bounding box center [547, 549] width 31 height 31
click at [784, 383] on input "b." at bounding box center [784, 377] width 1 height 11
radio input "true"
click at [734, 674] on button "Next" at bounding box center [784, 652] width 212 height 53
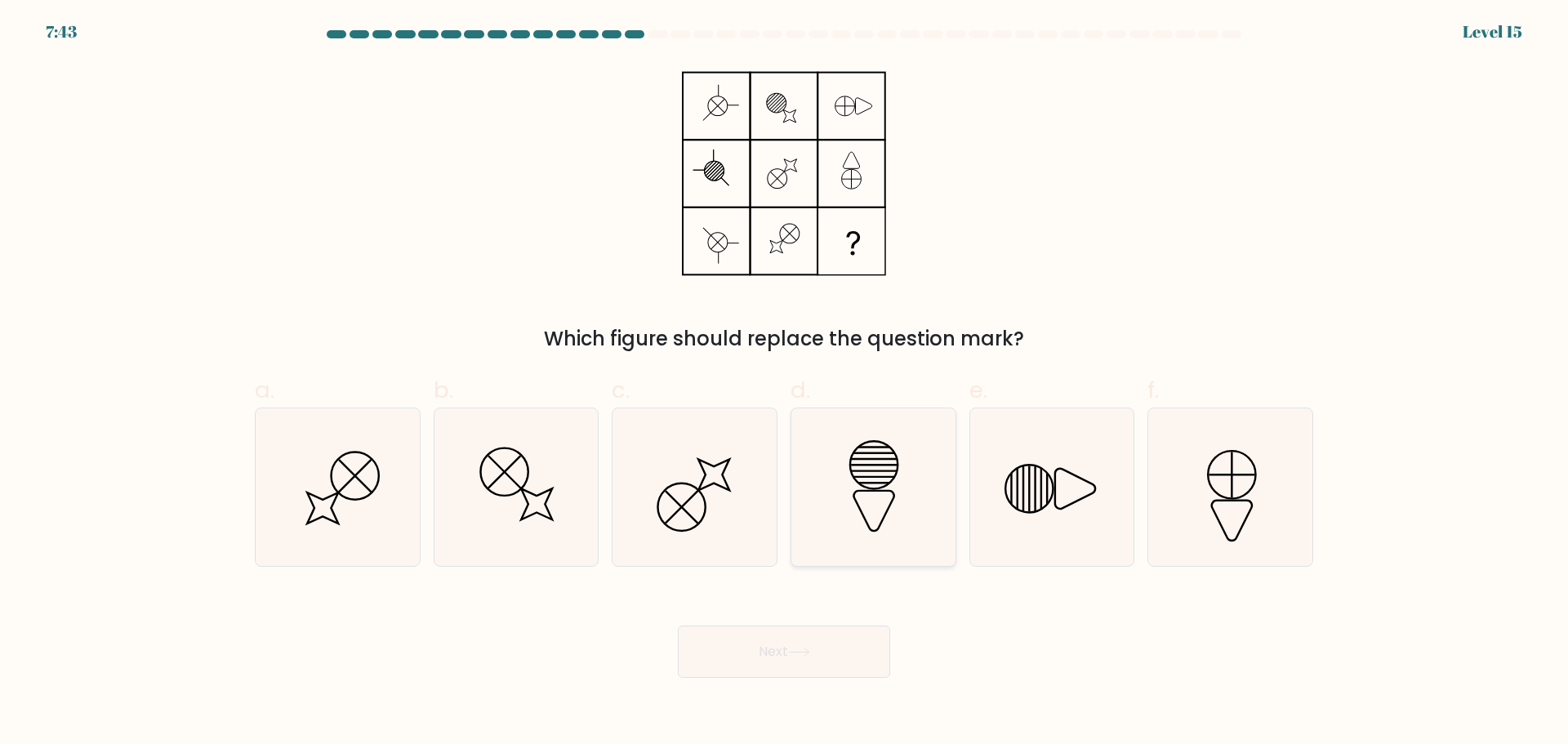
click at [888, 476] on line at bounding box center [873, 476] width 41 height 0
click at [784, 383] on input "d." at bounding box center [784, 377] width 1 height 11
radio input "true"
click at [828, 655] on button "Next" at bounding box center [784, 652] width 212 height 53
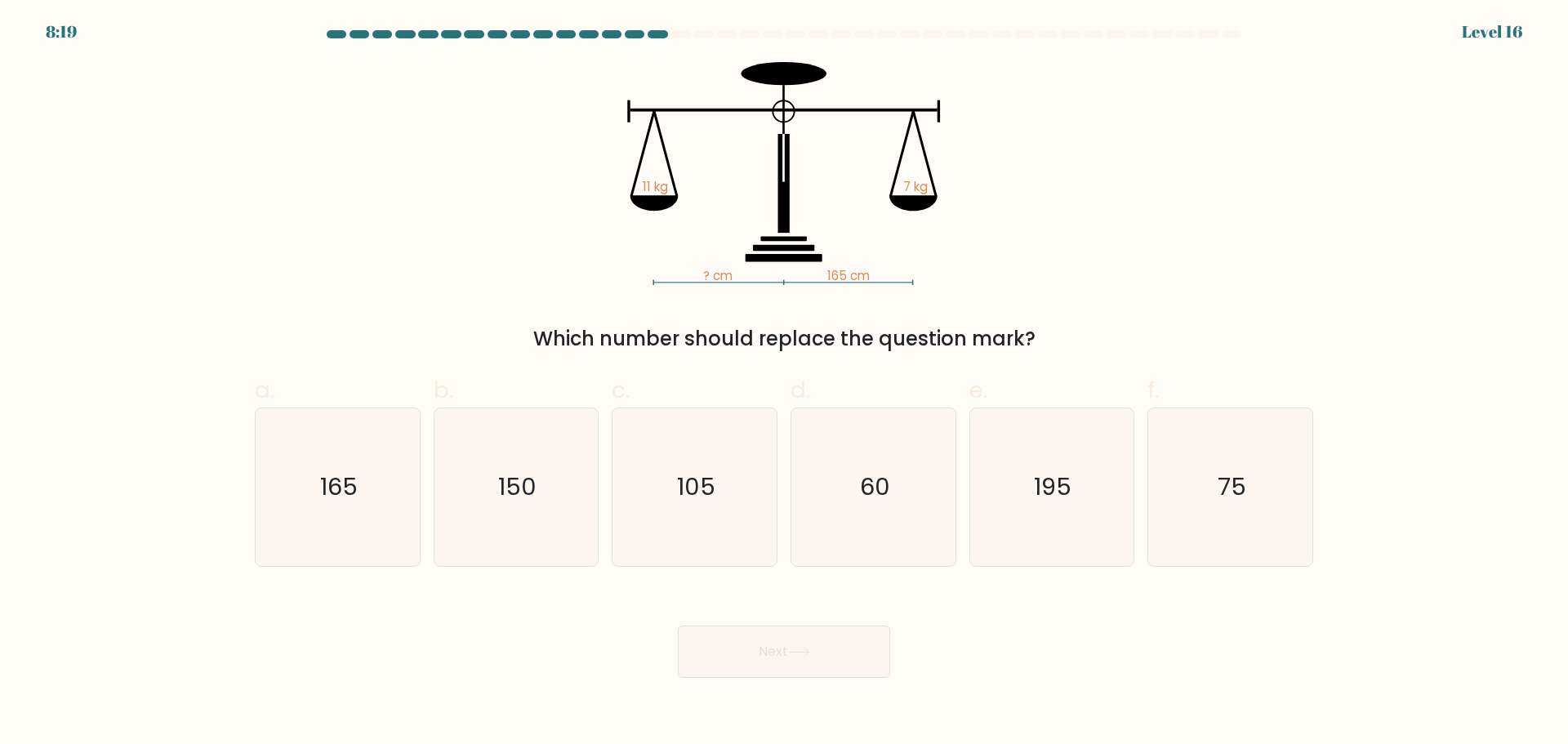
click at [785, 495] on div "d. 60" at bounding box center [873, 469] width 179 height 193
click at [705, 504] on icon "105" at bounding box center [695, 487] width 158 height 158
click at [784, 383] on input "c. 105" at bounding box center [784, 377] width 1 height 11
radio input "true"
click at [742, 666] on button "Next" at bounding box center [784, 652] width 212 height 53
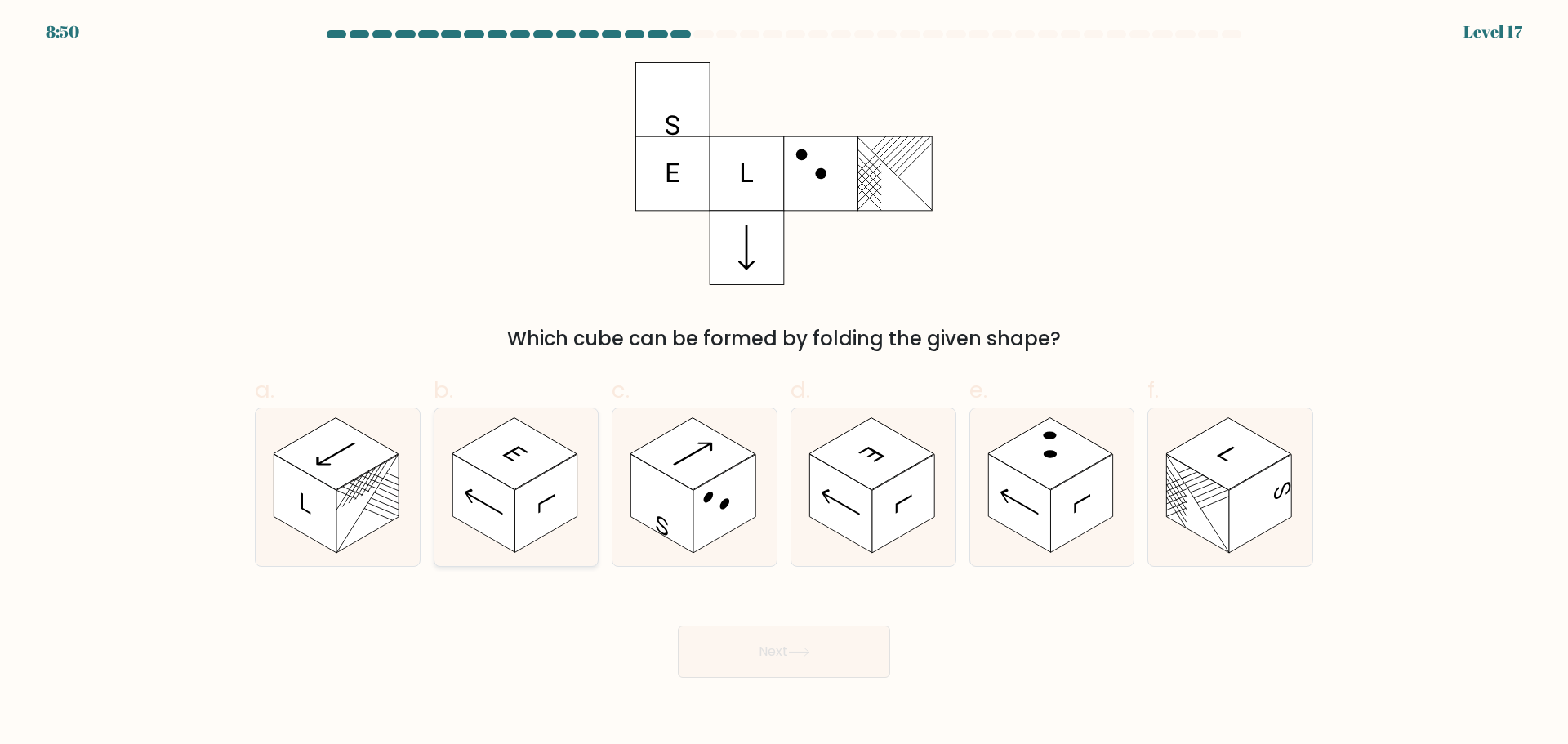
click at [549, 524] on rect at bounding box center [545, 503] width 62 height 99
click at [784, 383] on input "b." at bounding box center [784, 377] width 1 height 11
radio input "true"
click at [755, 660] on button "Next" at bounding box center [784, 652] width 212 height 53
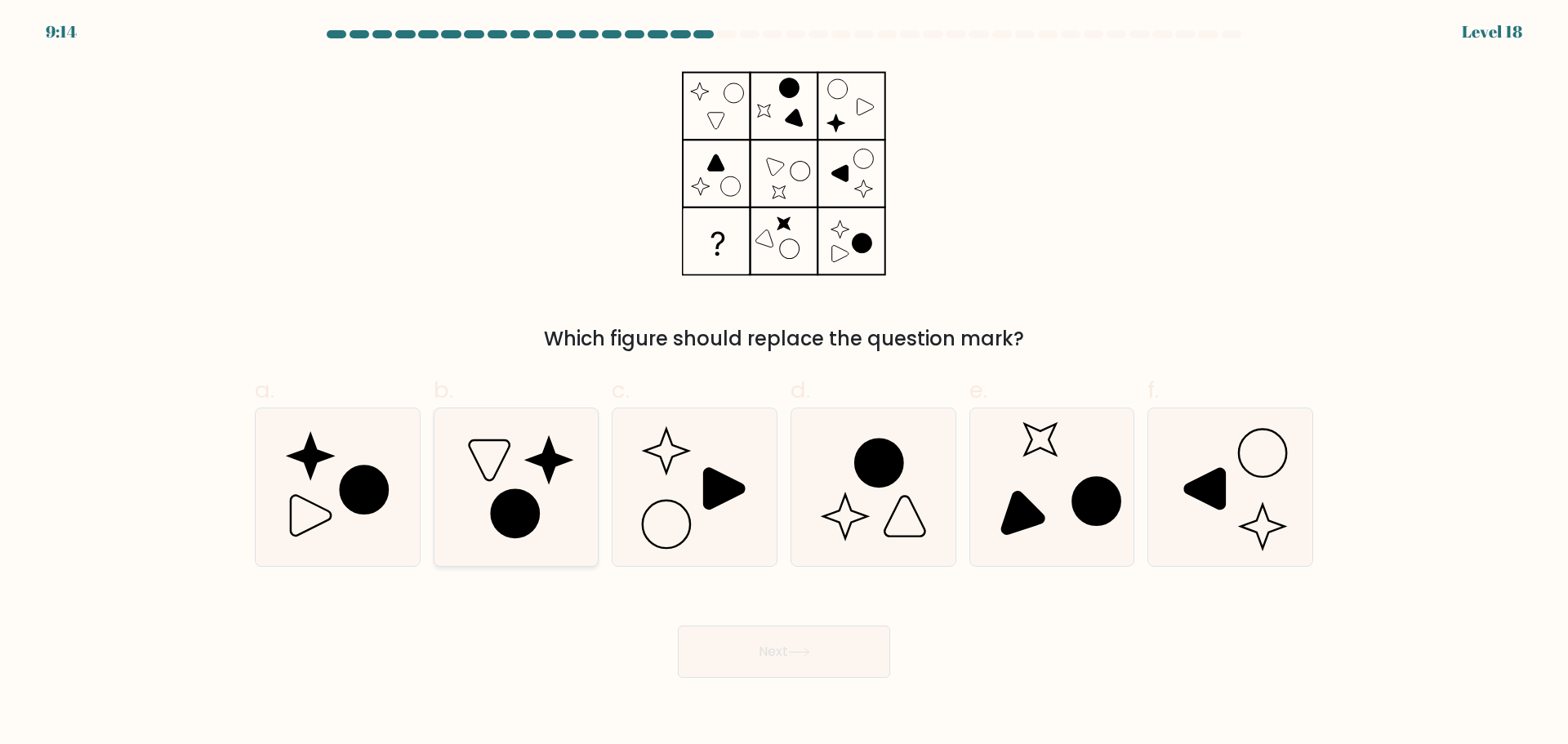
click at [543, 491] on icon at bounding box center [516, 487] width 158 height 158
click at [784, 383] on input "b." at bounding box center [784, 377] width 1 height 11
radio input "true"
click at [733, 654] on button "Next" at bounding box center [784, 652] width 212 height 53
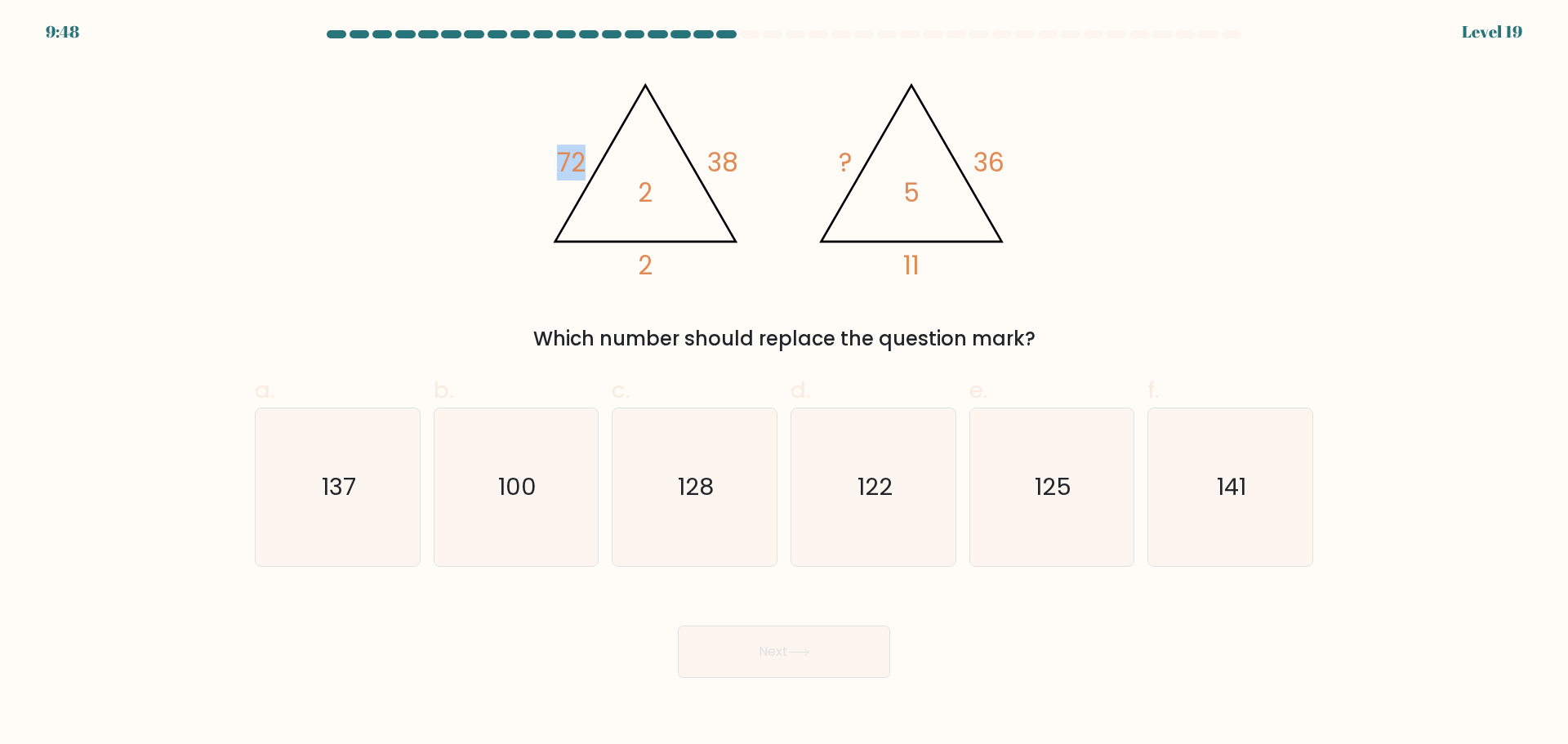
drag, startPoint x: 549, startPoint y: 147, endPoint x: 600, endPoint y: 148, distance: 51.0
click at [600, 148] on icon "@import url('https://fonts.googleapis.com/css?family=Abril+Fatface:400,100,100i…" at bounding box center [784, 174] width 490 height 223
drag, startPoint x: 726, startPoint y: 148, endPoint x: 792, endPoint y: 152, distance: 66.1
click at [791, 152] on icon "@import url('https://fonts.googleapis.com/css?family=Abril+Fatface:400,100,100i…" at bounding box center [784, 174] width 490 height 223
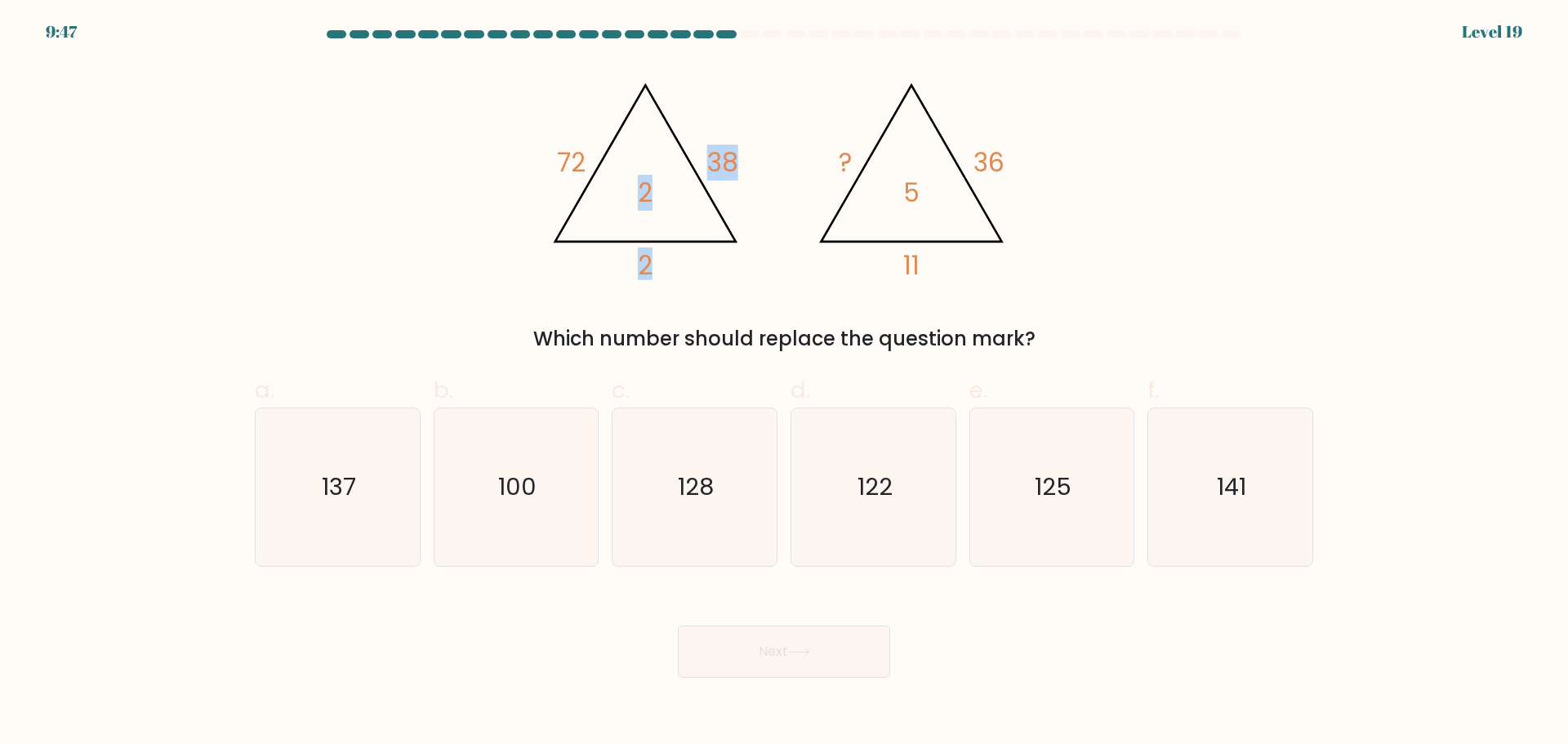
click at [792, 153] on icon "@import url('https://fonts.googleapis.com/css?family=Abril+Fatface:400,100,100i…" at bounding box center [784, 174] width 490 height 223
drag, startPoint x: 560, startPoint y: 161, endPoint x: 593, endPoint y: 159, distance: 33.1
click at [593, 160] on icon "@import url('https://fonts.googleapis.com/css?family=Abril+Fatface:400,100,100i…" at bounding box center [784, 174] width 490 height 223
drag, startPoint x: 745, startPoint y: 150, endPoint x: 662, endPoint y: 254, distance: 133.1
click at [749, 150] on icon "@import url('https://fonts.googleapis.com/css?family=Abril+Fatface:400,100,100i…" at bounding box center [784, 174] width 490 height 223
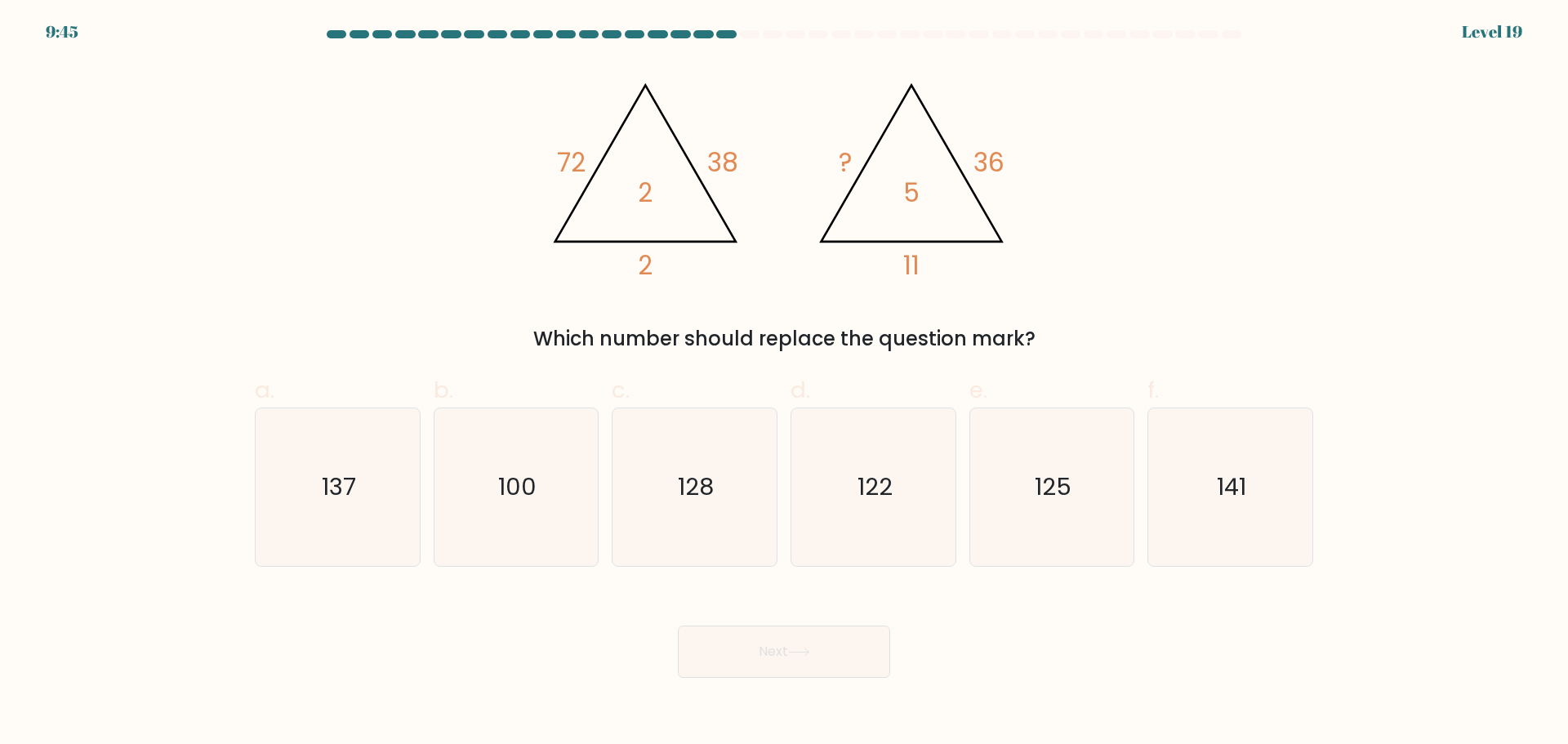
drag, startPoint x: 626, startPoint y: 265, endPoint x: 816, endPoint y: 230, distance: 193.2
click at [656, 265] on icon "@import url('https://fonts.googleapis.com/css?family=Abril+Fatface:400,100,100i…" at bounding box center [784, 174] width 490 height 223
drag, startPoint x: 815, startPoint y: 161, endPoint x: 866, endPoint y: 160, distance: 51.0
click at [863, 161] on icon "@import url('https://fonts.googleapis.com/css?family=Abril+Fatface:400,100,100i…" at bounding box center [784, 174] width 490 height 223
drag, startPoint x: 974, startPoint y: 153, endPoint x: 1022, endPoint y: 172, distance: 51.6
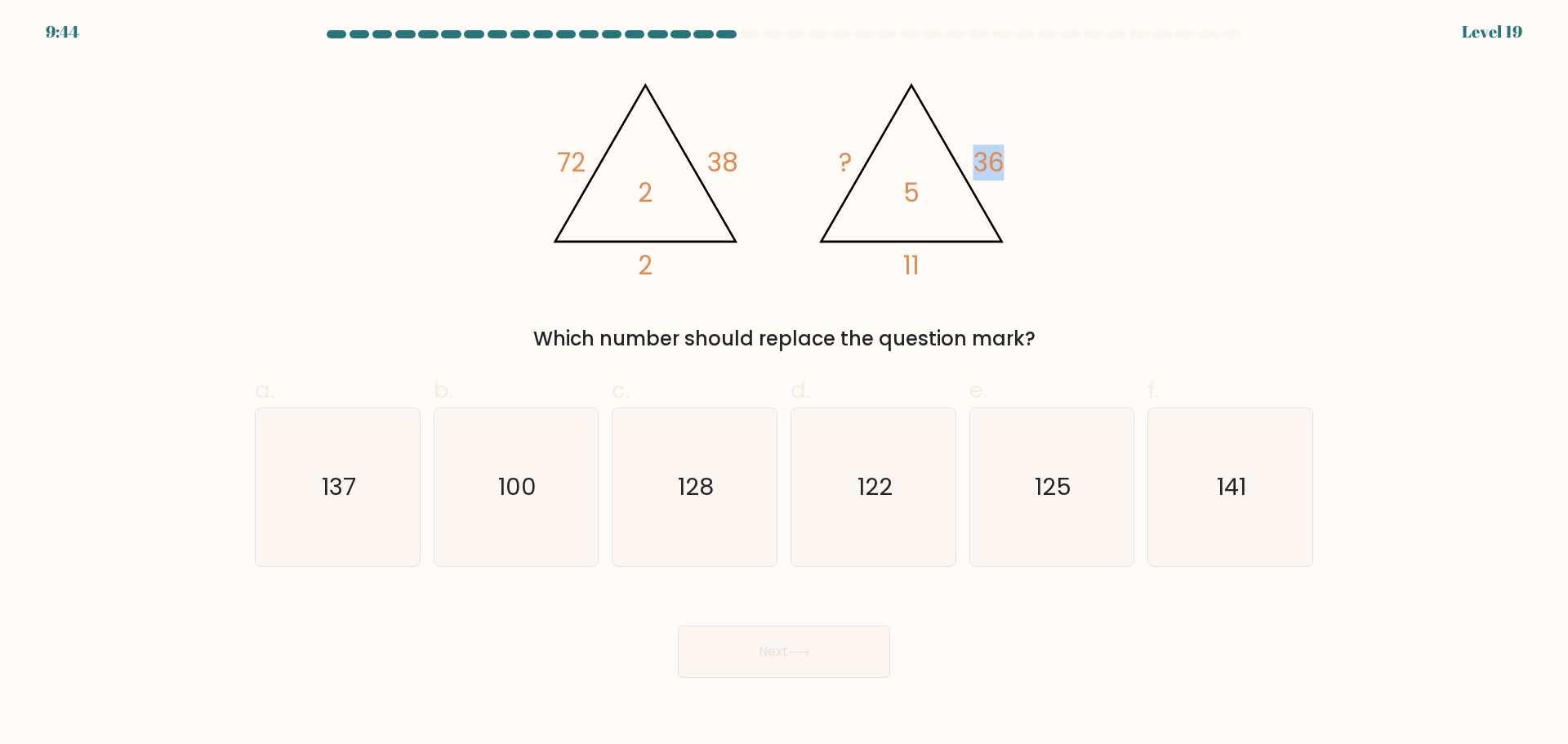
click at [1035, 161] on div "@import url('https://fonts.googleapis.com/css?family=Abril+Fatface:400,100,100i…" at bounding box center [784, 208] width 1078 height 291
drag, startPoint x: 910, startPoint y: 255, endPoint x: 985, endPoint y: 254, distance: 75.0
click at [985, 254] on icon "@import url('https://fonts.googleapis.com/css?family=Abril+Fatface:400,100,100i…" at bounding box center [784, 174] width 490 height 223
drag, startPoint x: 838, startPoint y: 147, endPoint x: 877, endPoint y: 149, distance: 39.1
click at [870, 144] on icon "@import url('https://fonts.googleapis.com/css?family=Abril+Fatface:400,100,100i…" at bounding box center [784, 174] width 490 height 223
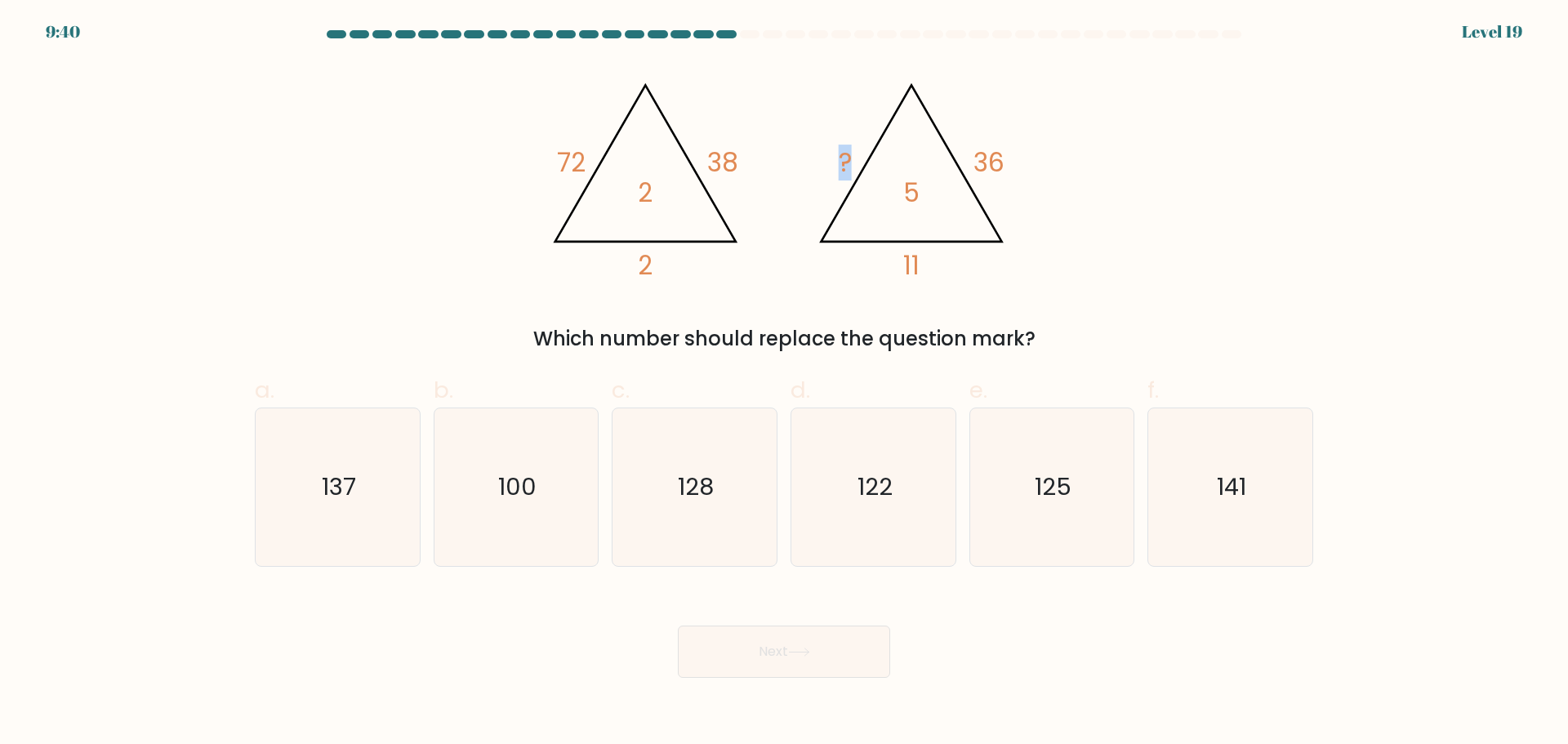
click at [881, 150] on icon "@import url('https://fonts.googleapis.com/css?family=Abril+Fatface:400,100,100i…" at bounding box center [784, 174] width 490 height 223
drag, startPoint x: 984, startPoint y: 150, endPoint x: 1003, endPoint y: 185, distance: 39.8
click at [1021, 154] on icon "@import url('https://fonts.googleapis.com/css?family=Abril+Fatface:400,100,100i…" at bounding box center [784, 174] width 490 height 223
click at [868, 221] on icon "@import url('https://fonts.googleapis.com/css?family=Abril+Fatface:400,100,100i…" at bounding box center [784, 174] width 490 height 223
click at [1012, 443] on icon "125" at bounding box center [1051, 487] width 158 height 158
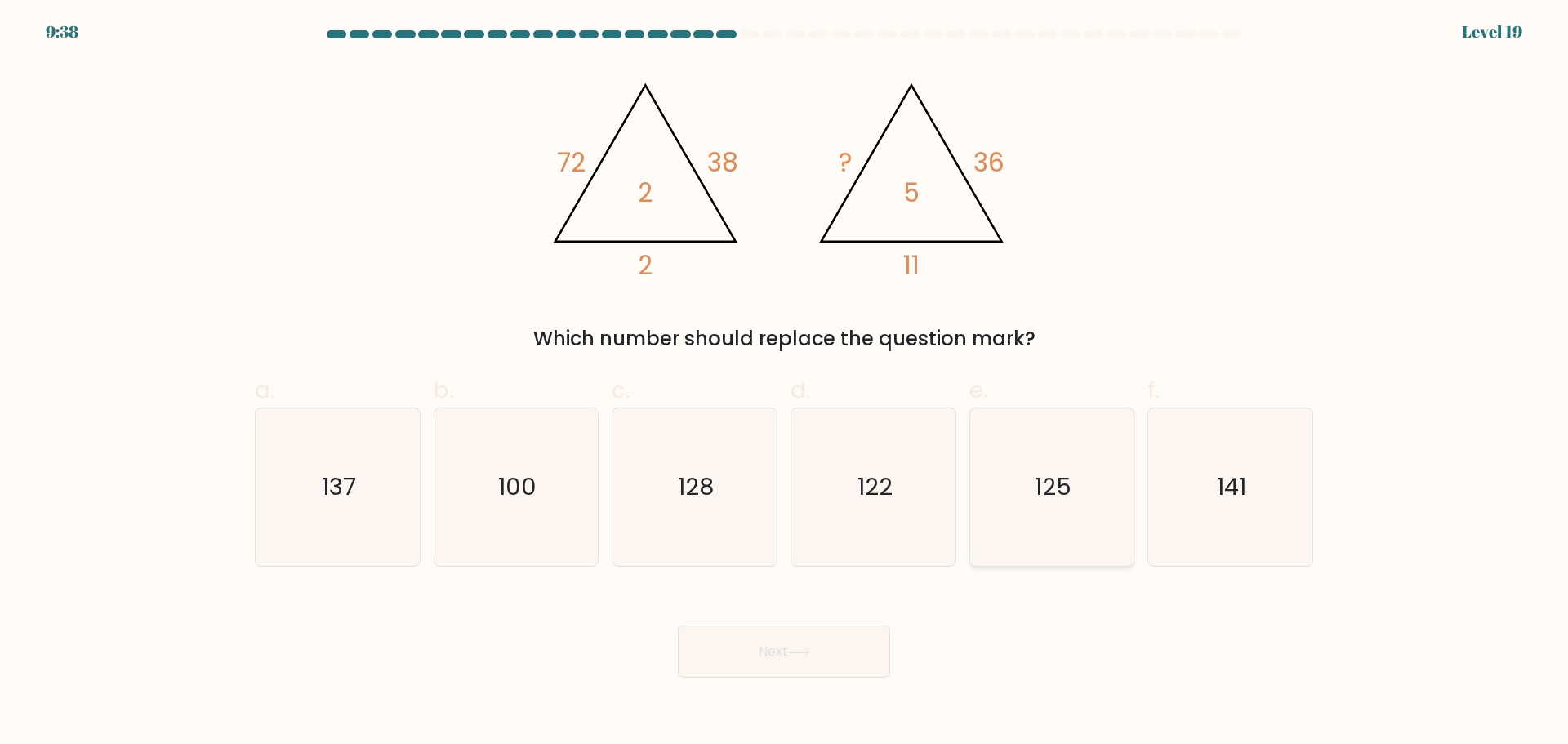
click at [784, 383] on input "e. 125" at bounding box center [784, 377] width 1 height 11
radio input "true"
click at [810, 648] on icon at bounding box center [798, 652] width 22 height 9
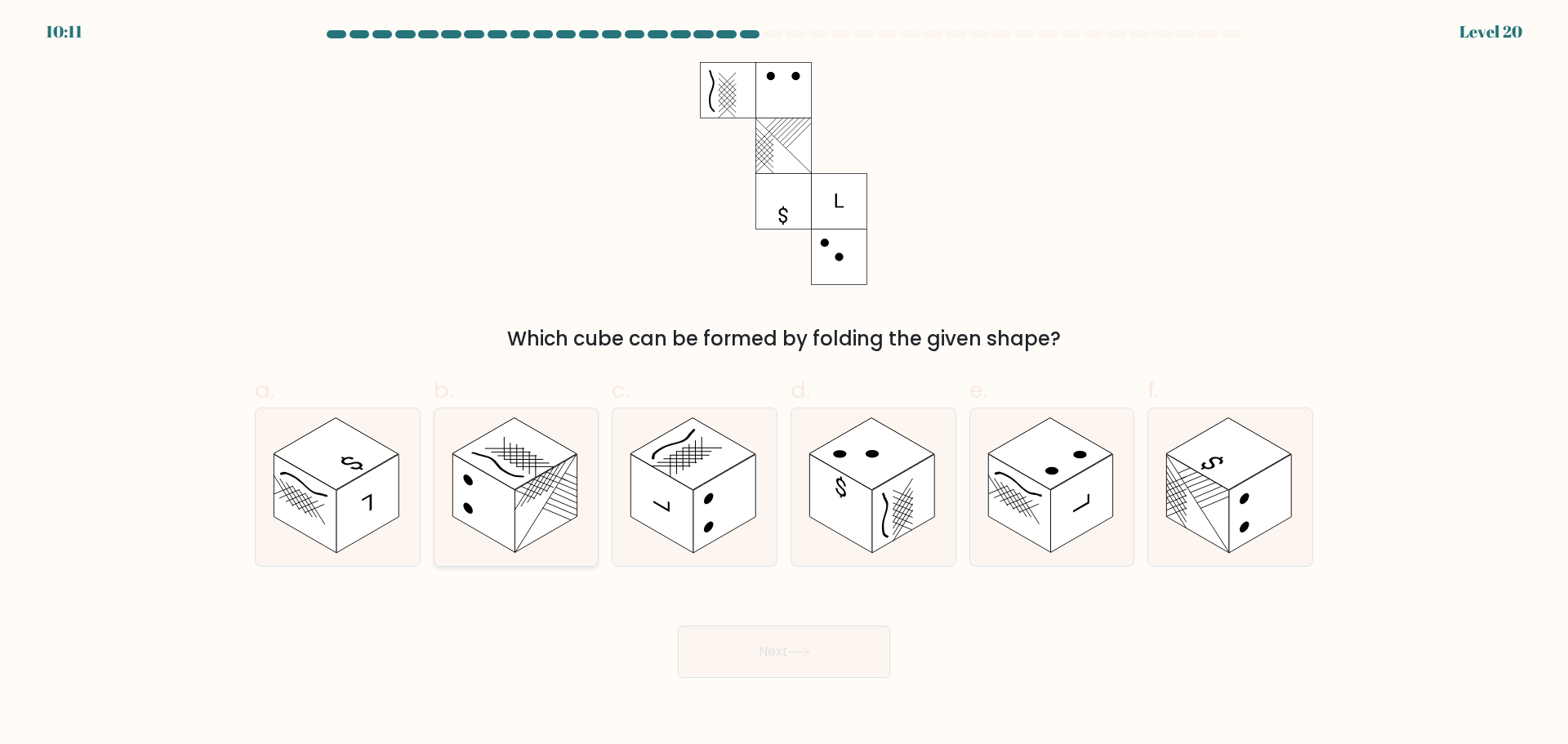
click at [548, 505] on rect at bounding box center [545, 503] width 62 height 99
click at [784, 383] on input "b." at bounding box center [784, 377] width 1 height 11
radio input "true"
click at [725, 506] on rect at bounding box center [724, 503] width 62 height 99
click at [784, 383] on input "c." at bounding box center [784, 377] width 1 height 11
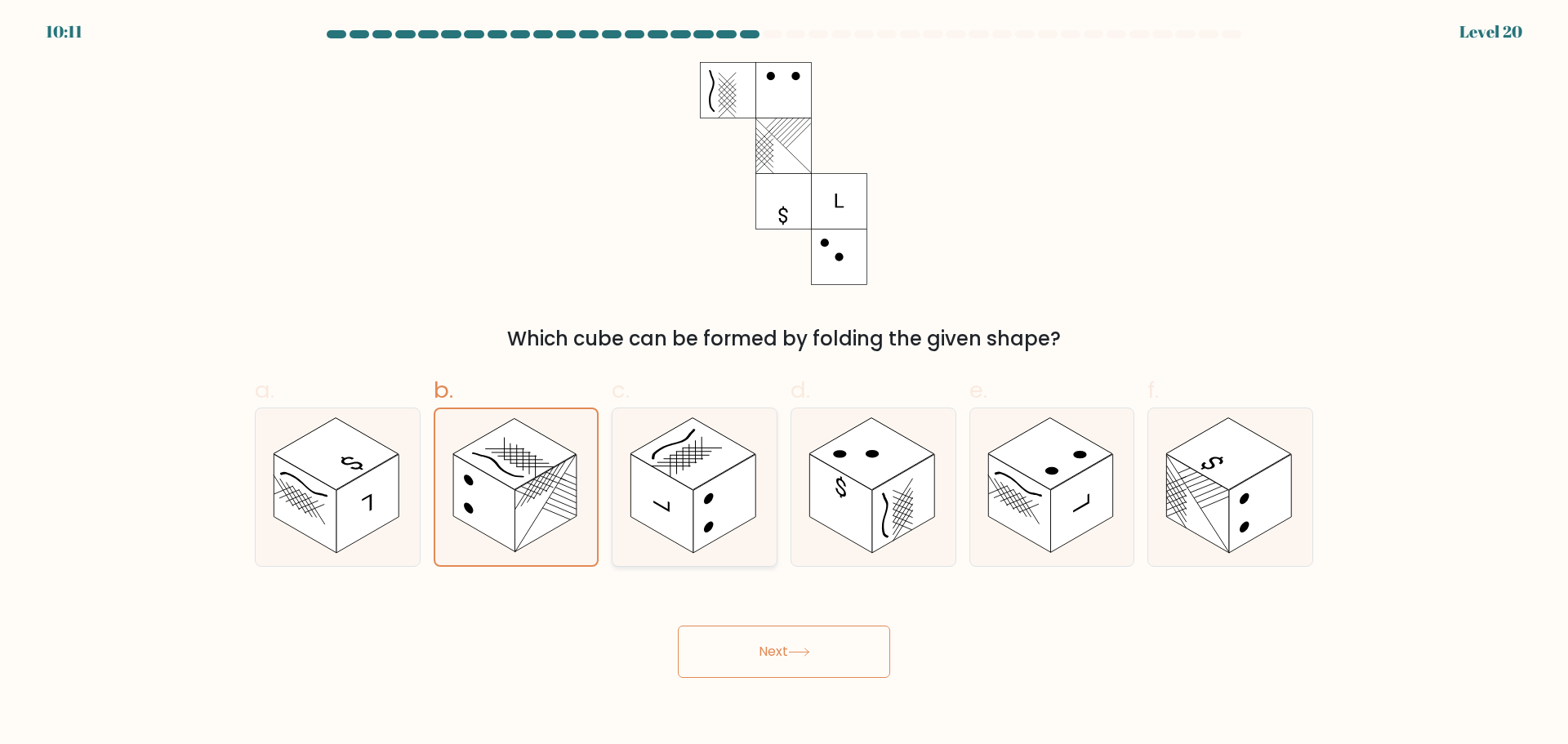
radio input "true"
click at [906, 504] on rect at bounding box center [903, 503] width 62 height 99
click at [784, 383] on input "d." at bounding box center [784, 377] width 1 height 11
radio input "true"
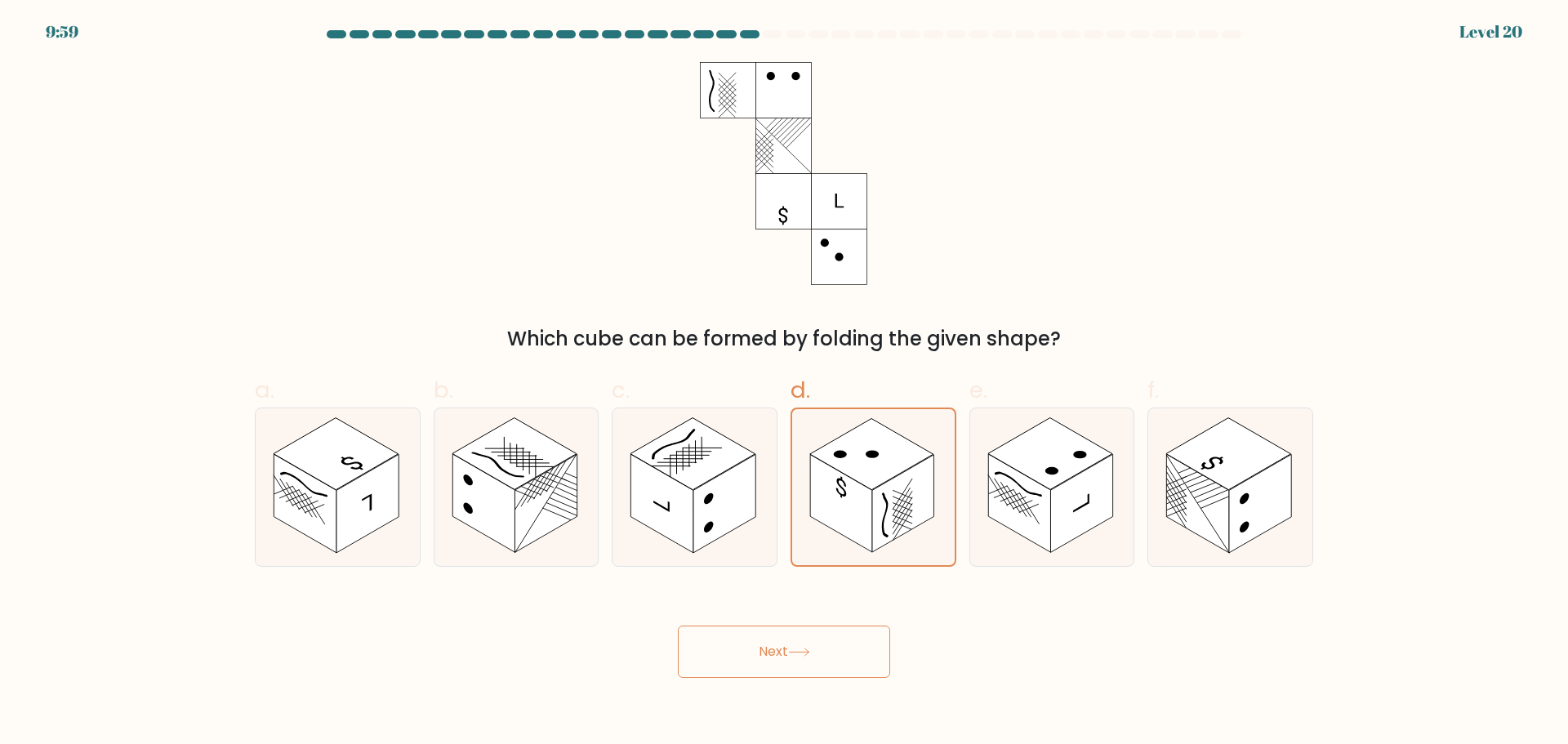
click at [835, 655] on button "Next" at bounding box center [784, 652] width 212 height 53
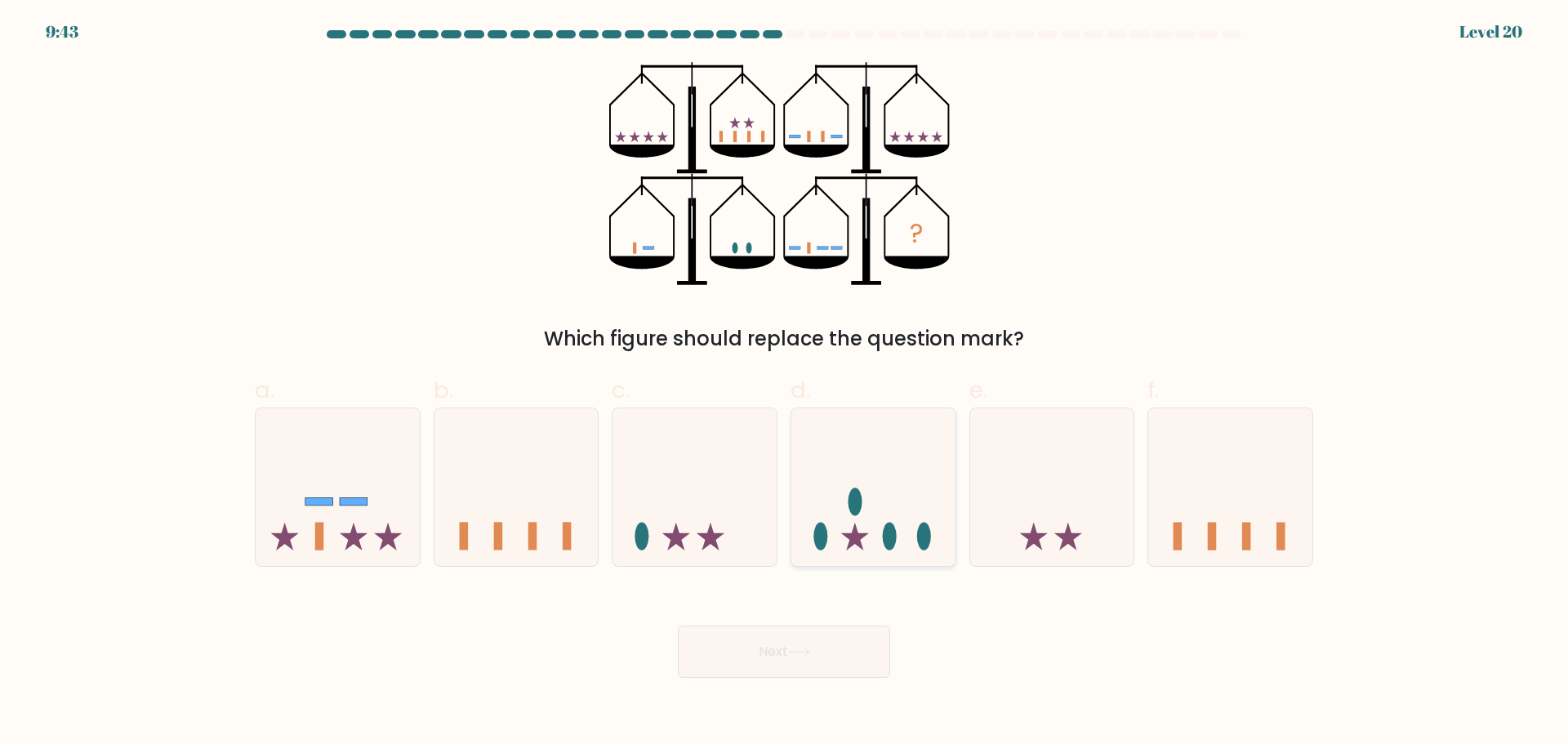
click at [878, 498] on icon at bounding box center [873, 486] width 164 height 136
click at [784, 383] on input "d." at bounding box center [784, 377] width 1 height 11
radio input "true"
click at [777, 643] on button "Next" at bounding box center [784, 652] width 212 height 53
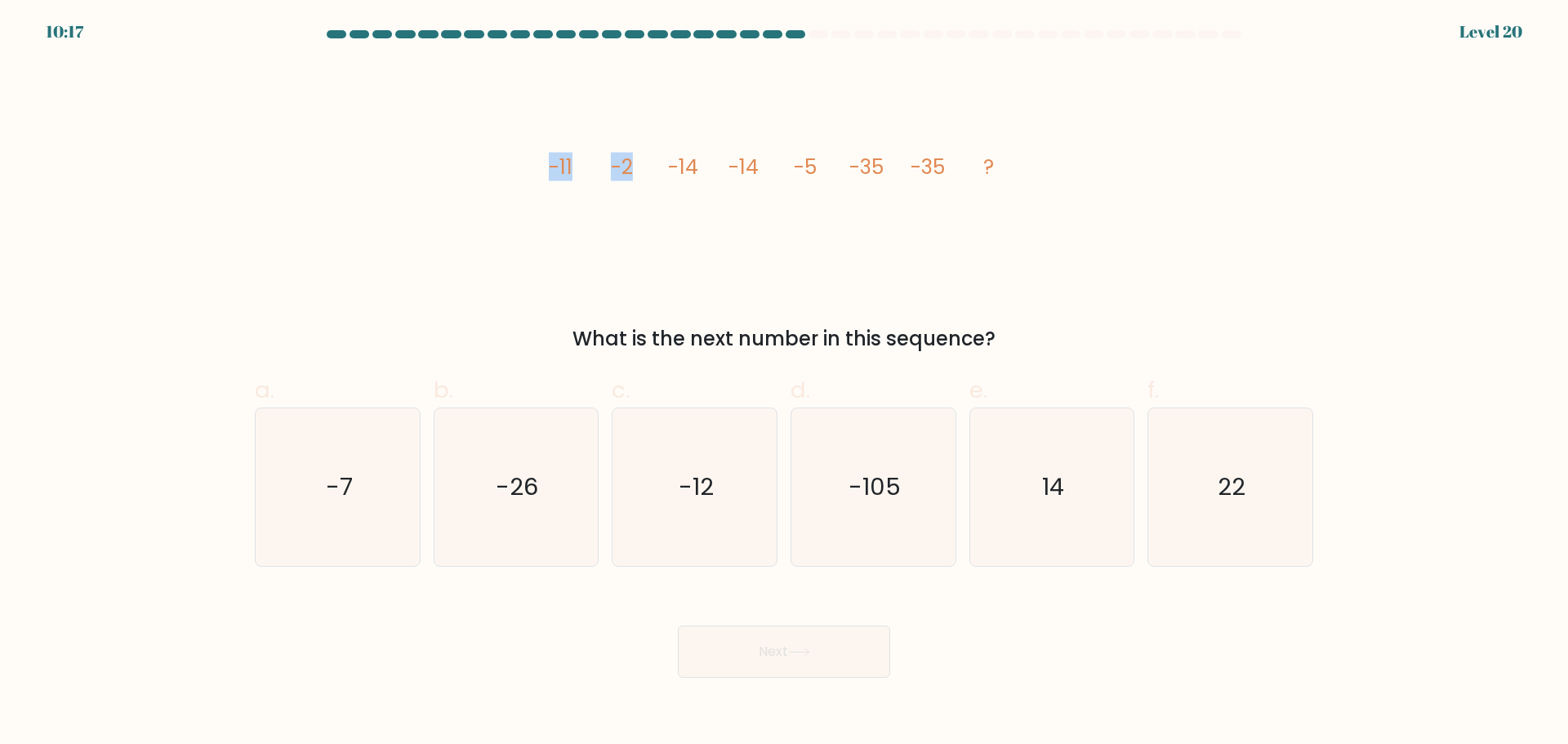
drag, startPoint x: 530, startPoint y: 154, endPoint x: 639, endPoint y: 155, distance: 109.0
click at [633, 158] on div "image/svg+xml -11 -2 -14 -14 -5 -35 -35 ? What is the next number in this seque…" at bounding box center [784, 208] width 1078 height 291
click at [639, 155] on icon "image/svg+xml -11 -2 -14 -14 -5 -35 -35 ?" at bounding box center [784, 174] width 490 height 223
drag, startPoint x: 570, startPoint y: 164, endPoint x: 601, endPoint y: 164, distance: 31.0
click at [582, 164] on icon "image/svg+xml -11 -2 -14 -14 -5 -35 -35 ?" at bounding box center [784, 174] width 490 height 223
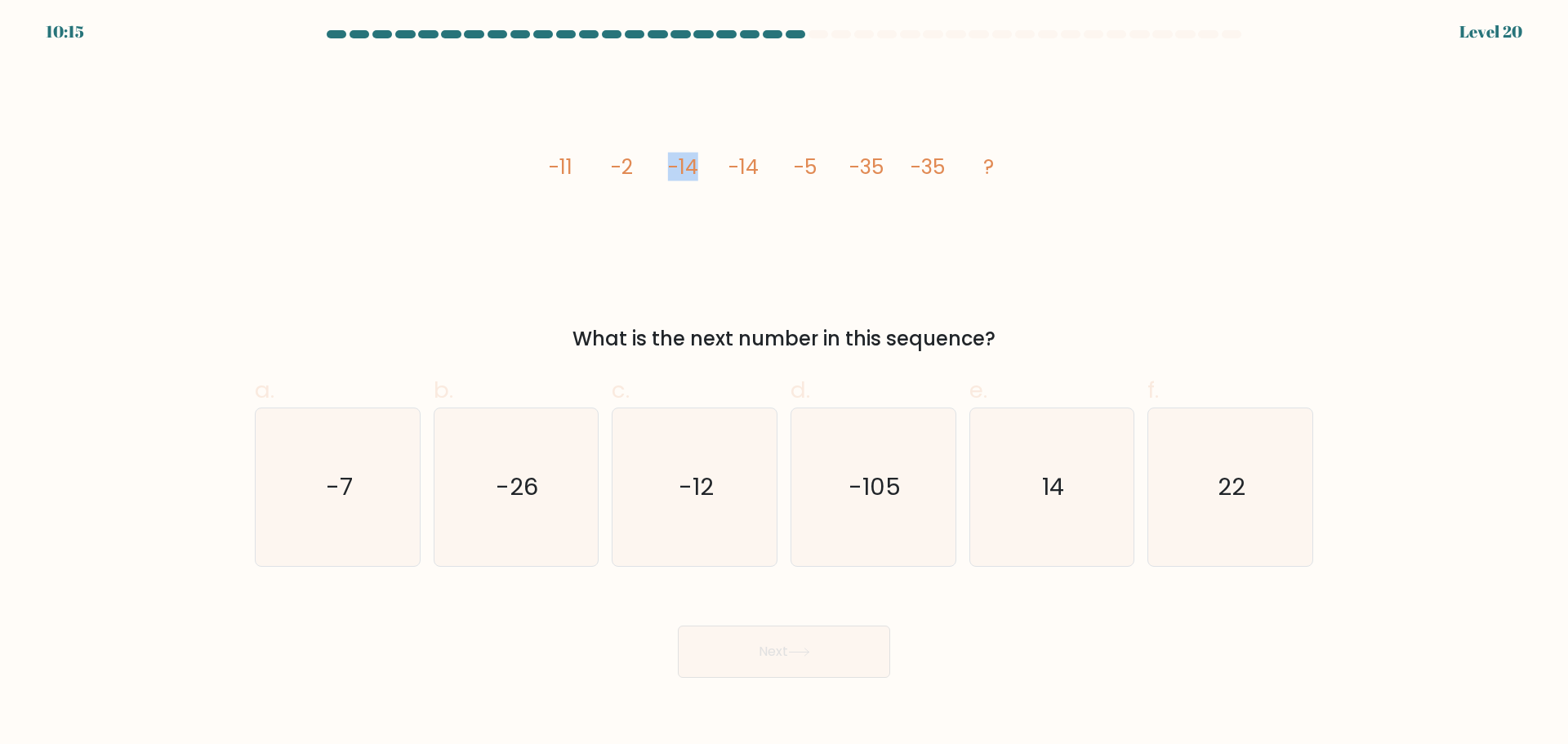
drag, startPoint x: 671, startPoint y: 164, endPoint x: 702, endPoint y: 164, distance: 31.0
click at [702, 164] on icon "image/svg+xml -11 -2 -14 -14 -5 -35 -35 ?" at bounding box center [784, 174] width 490 height 223
click at [703, 164] on icon "image/svg+xml -11 -2 -14 -14 -5 -35 -35 ?" at bounding box center [784, 174] width 490 height 223
drag, startPoint x: 538, startPoint y: 164, endPoint x: 634, endPoint y: 167, distance: 96.0
click at [634, 167] on div "image/svg+xml -11 -2 -14 -14 -5 -35 -35 ? What is the next number in this seque…" at bounding box center [784, 208] width 1078 height 291
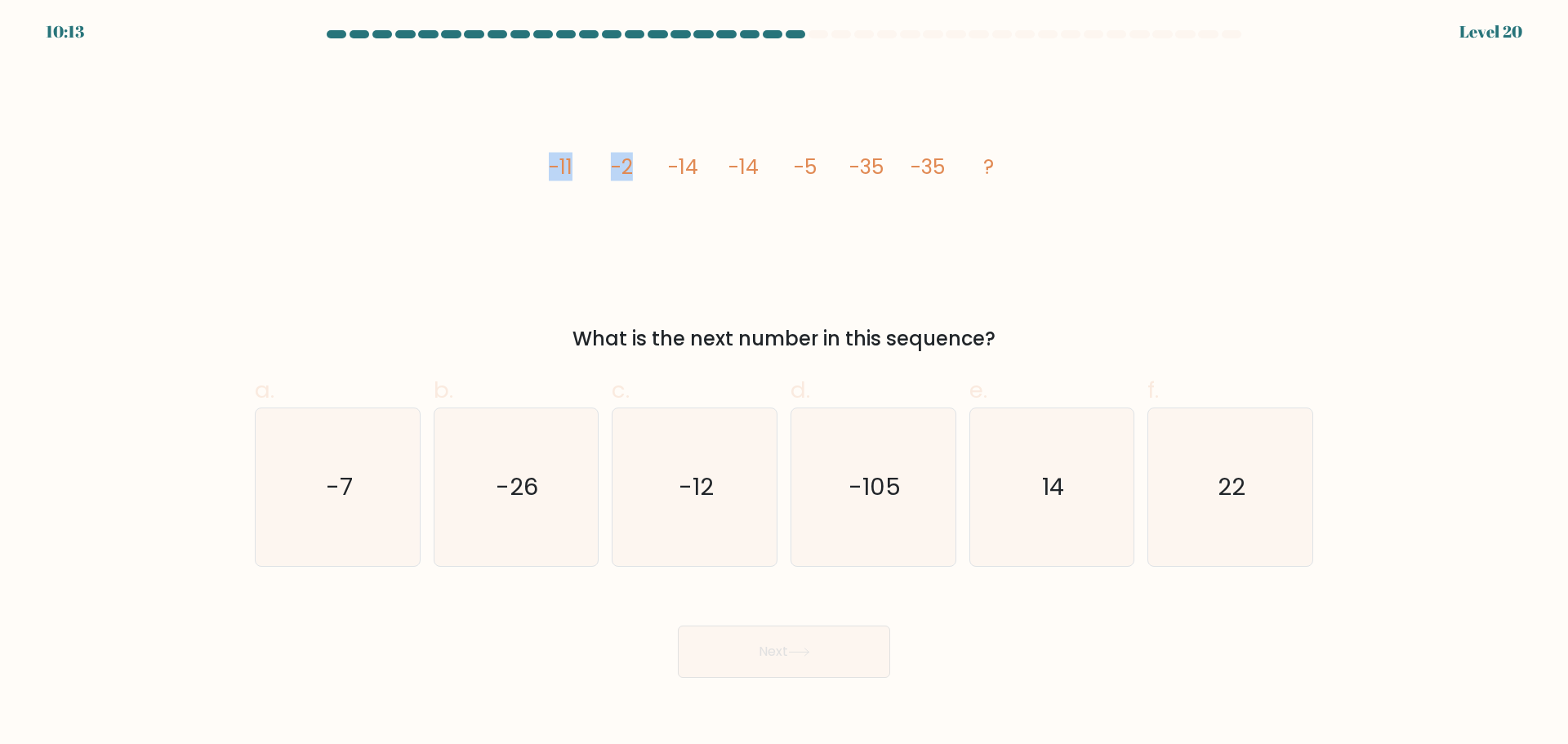
click at [634, 167] on icon "image/svg+xml -11 -2 -14 -14 -5 -35 -35 ?" at bounding box center [784, 174] width 490 height 223
drag, startPoint x: 560, startPoint y: 166, endPoint x: 633, endPoint y: 161, distance: 73.2
click at [633, 161] on g "-11 -2 -14 -14 -5 -35 -35 ?" at bounding box center [771, 167] width 446 height 29
click at [633, 161] on tspan "-2" at bounding box center [621, 167] width 22 height 29
drag, startPoint x: 733, startPoint y: 166, endPoint x: 810, endPoint y: 168, distance: 77.0
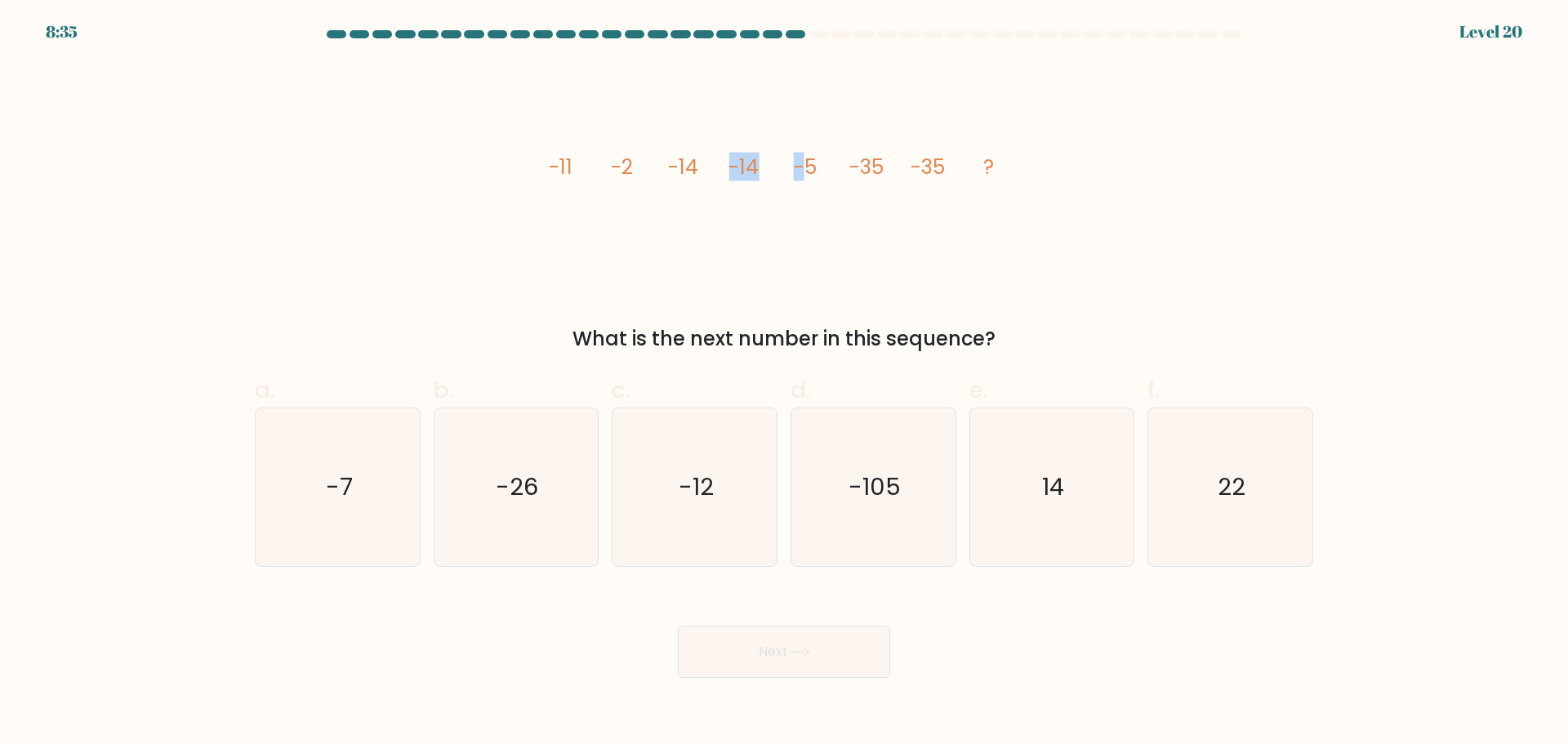
click at [810, 168] on icon "image/svg+xml -11 -2 -14 -14 -5 -35 -35 ?" at bounding box center [784, 174] width 490 height 223
click at [811, 168] on tspan "-5" at bounding box center [805, 167] width 23 height 29
drag, startPoint x: 913, startPoint y: 161, endPoint x: 956, endPoint y: 161, distance: 43.0
click at [956, 161] on icon "image/svg+xml -11 -2 -14 -14 -5 -35 -35 ?" at bounding box center [784, 174] width 490 height 223
click at [477, 536] on icon "-26" at bounding box center [516, 487] width 158 height 158
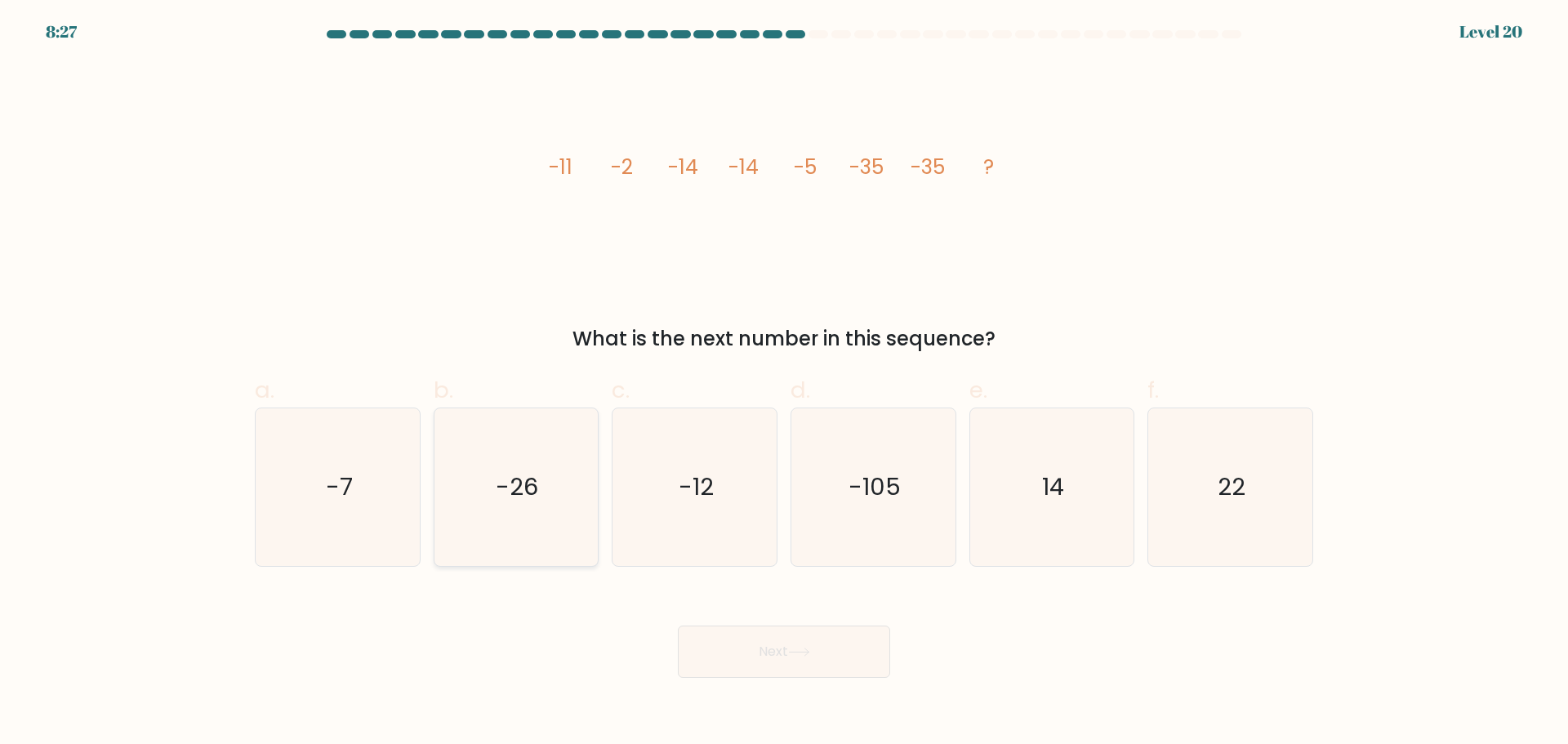
click at [784, 383] on input "b. -26" at bounding box center [784, 377] width 1 height 11
radio input "true"
click at [787, 662] on button "Next" at bounding box center [784, 652] width 212 height 53
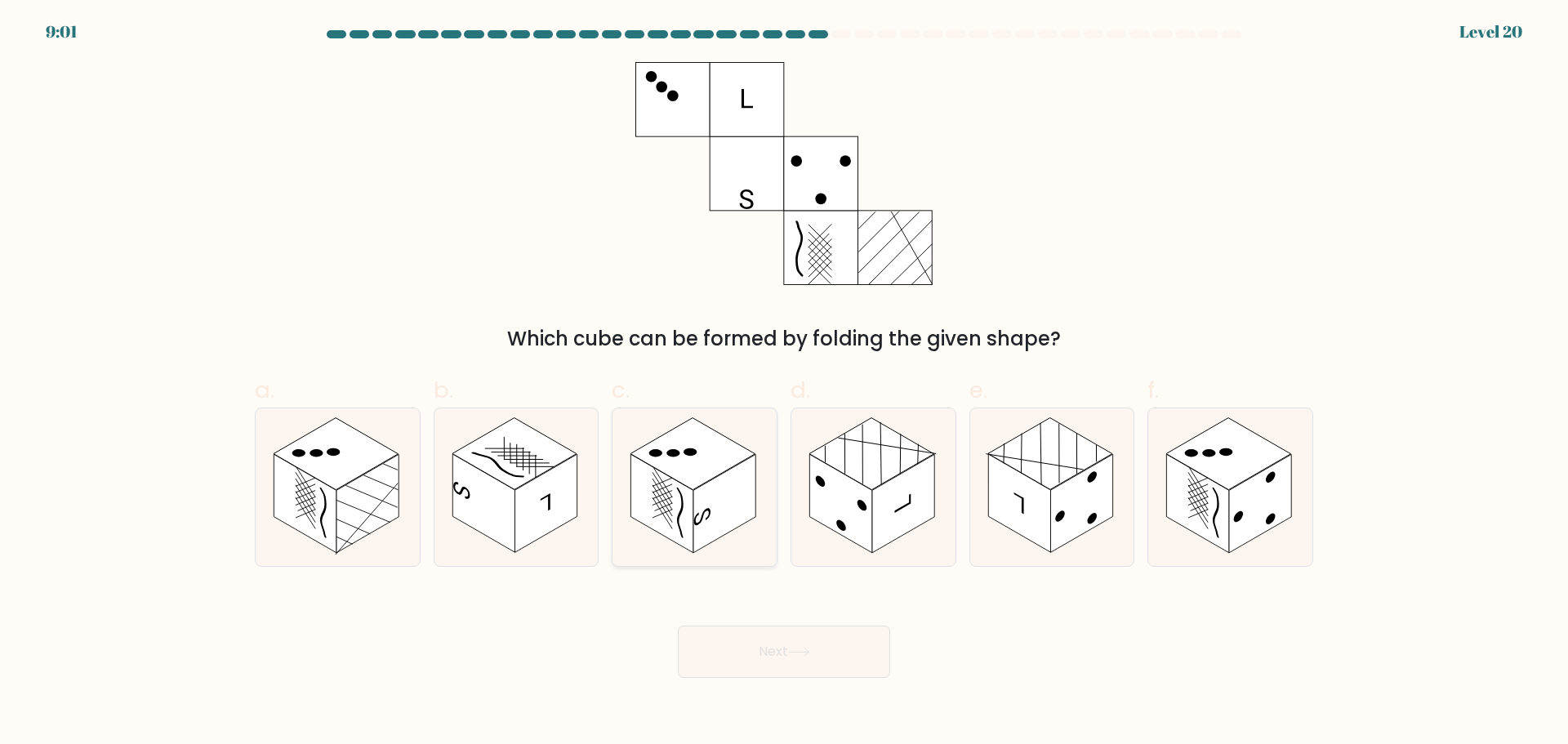
click at [672, 522] on line at bounding box center [662, 505] width 19 height 31
click at [784, 383] on input "c." at bounding box center [784, 377] width 1 height 11
radio input "true"
click at [485, 526] on rect at bounding box center [483, 503] width 62 height 99
click at [784, 383] on input "b." at bounding box center [784, 377] width 1 height 11
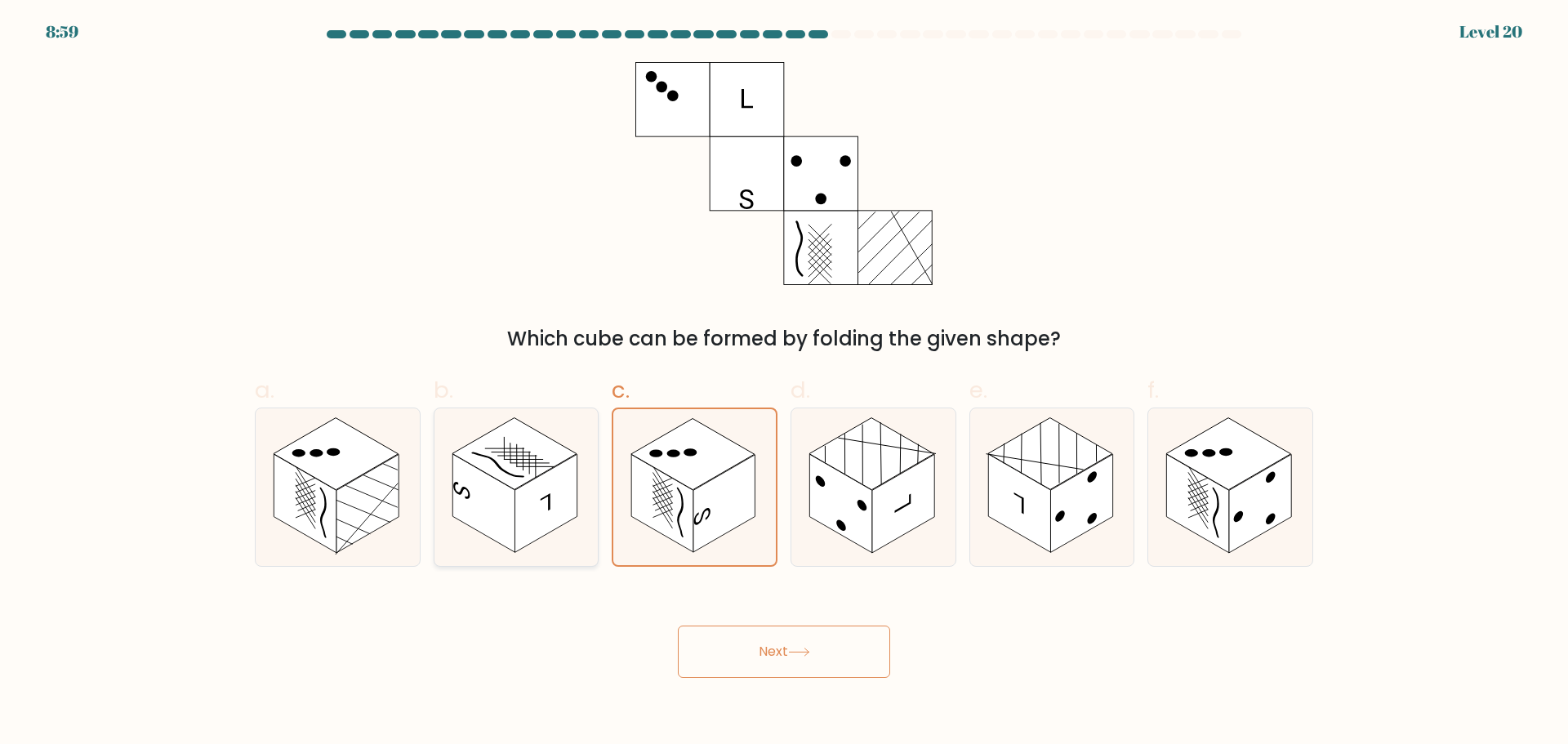
radio input "true"
click at [354, 526] on line at bounding box center [353, 526] width 34 height 55
click at [784, 383] on input "a." at bounding box center [784, 377] width 1 height 11
radio input "true"
click at [878, 501] on rect at bounding box center [903, 503] width 62 height 99
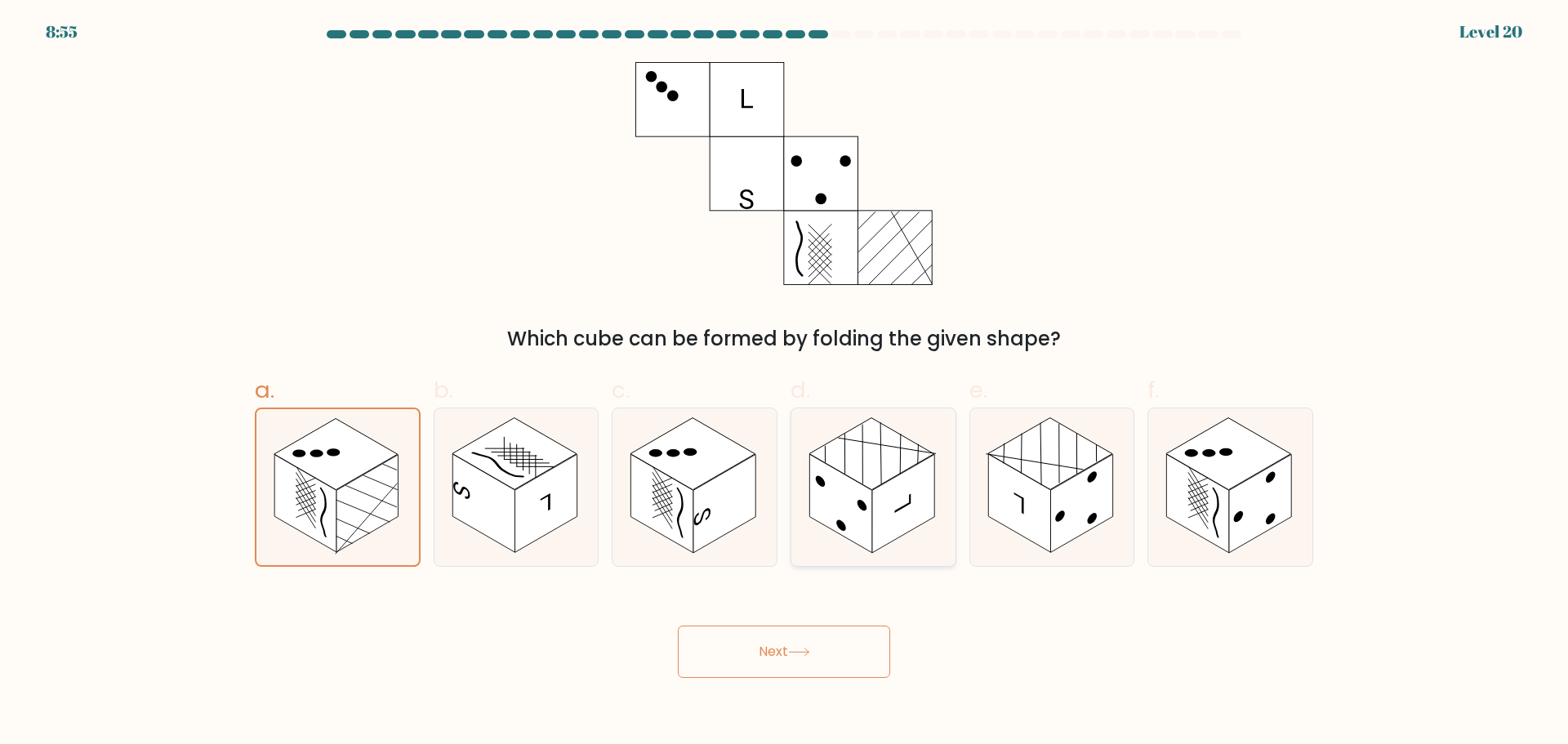
click at [784, 383] on input "d." at bounding box center [784, 377] width 1 height 11
radio input "true"
click at [1011, 518] on rect at bounding box center [1019, 503] width 62 height 99
click at [784, 383] on input "e." at bounding box center [784, 377] width 1 height 11
radio input "true"
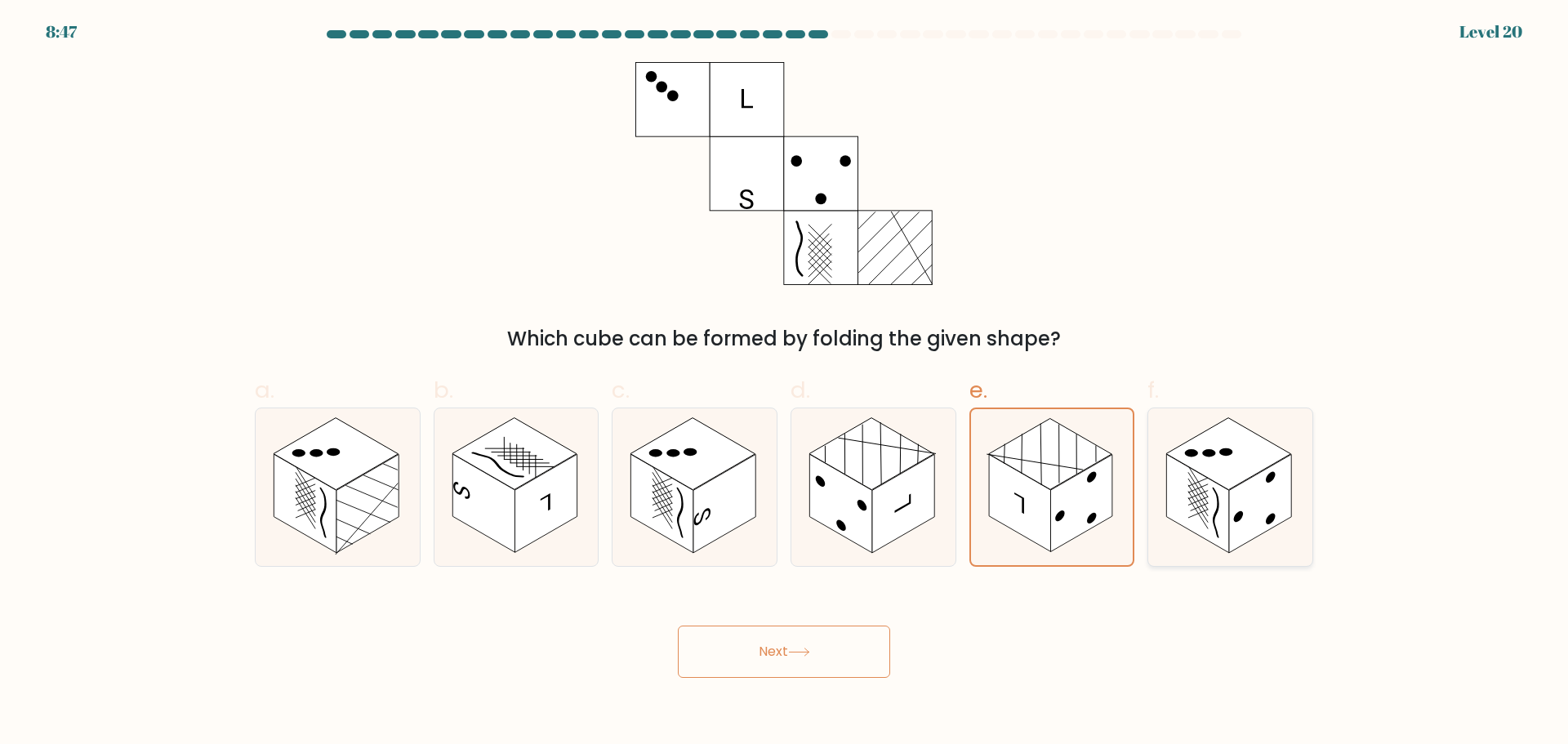
click at [1247, 506] on rect at bounding box center [1260, 503] width 62 height 99
click at [784, 383] on input "f." at bounding box center [784, 377] width 1 height 11
radio input "true"
click at [1124, 513] on icon at bounding box center [1052, 487] width 164 height 158
click at [784, 383] on input "e." at bounding box center [784, 377] width 1 height 11
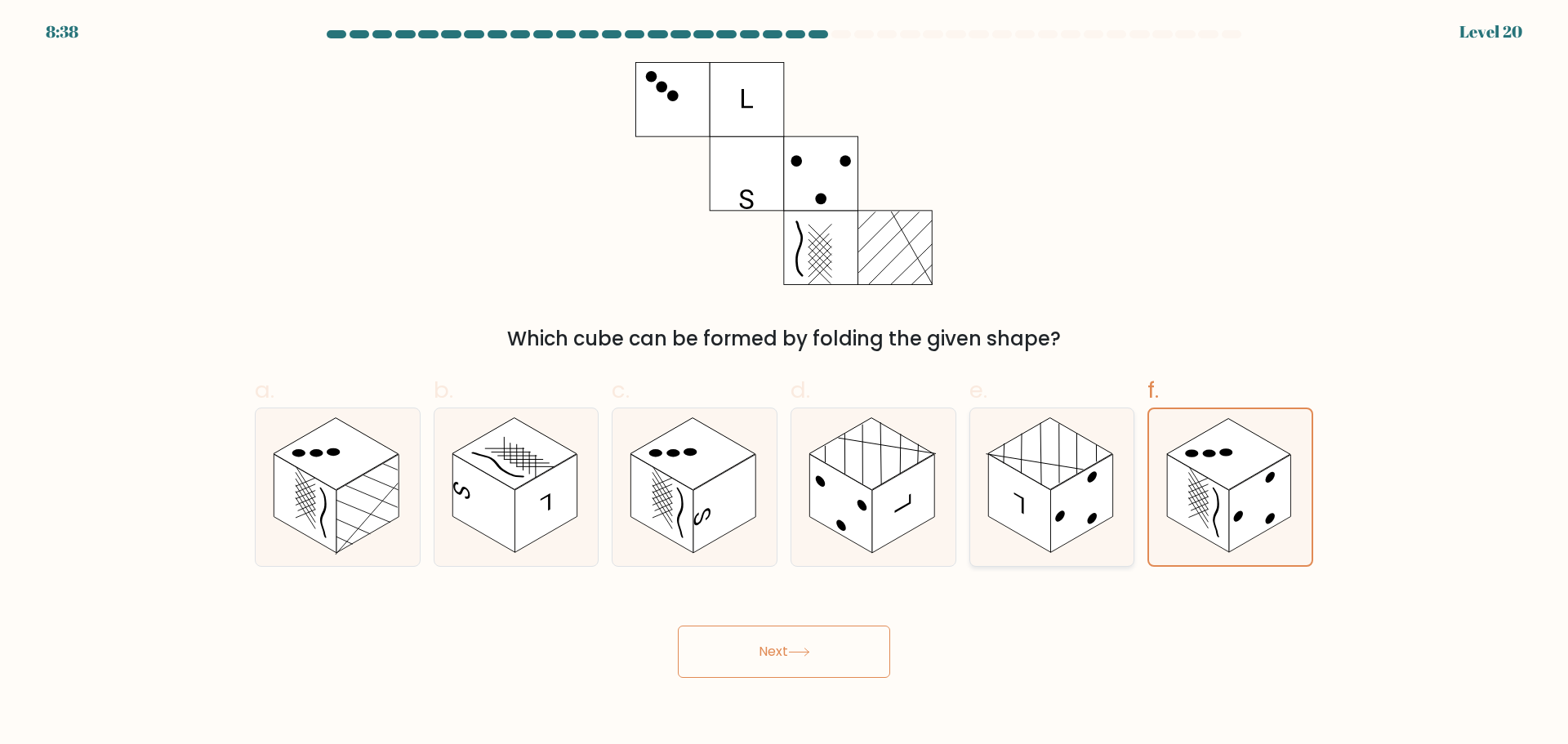
radio input "true"
click at [684, 516] on rect at bounding box center [662, 503] width 62 height 99
click at [784, 383] on input "c." at bounding box center [784, 377] width 1 height 11
radio input "true"
click at [795, 666] on button "Next" at bounding box center [784, 652] width 212 height 53
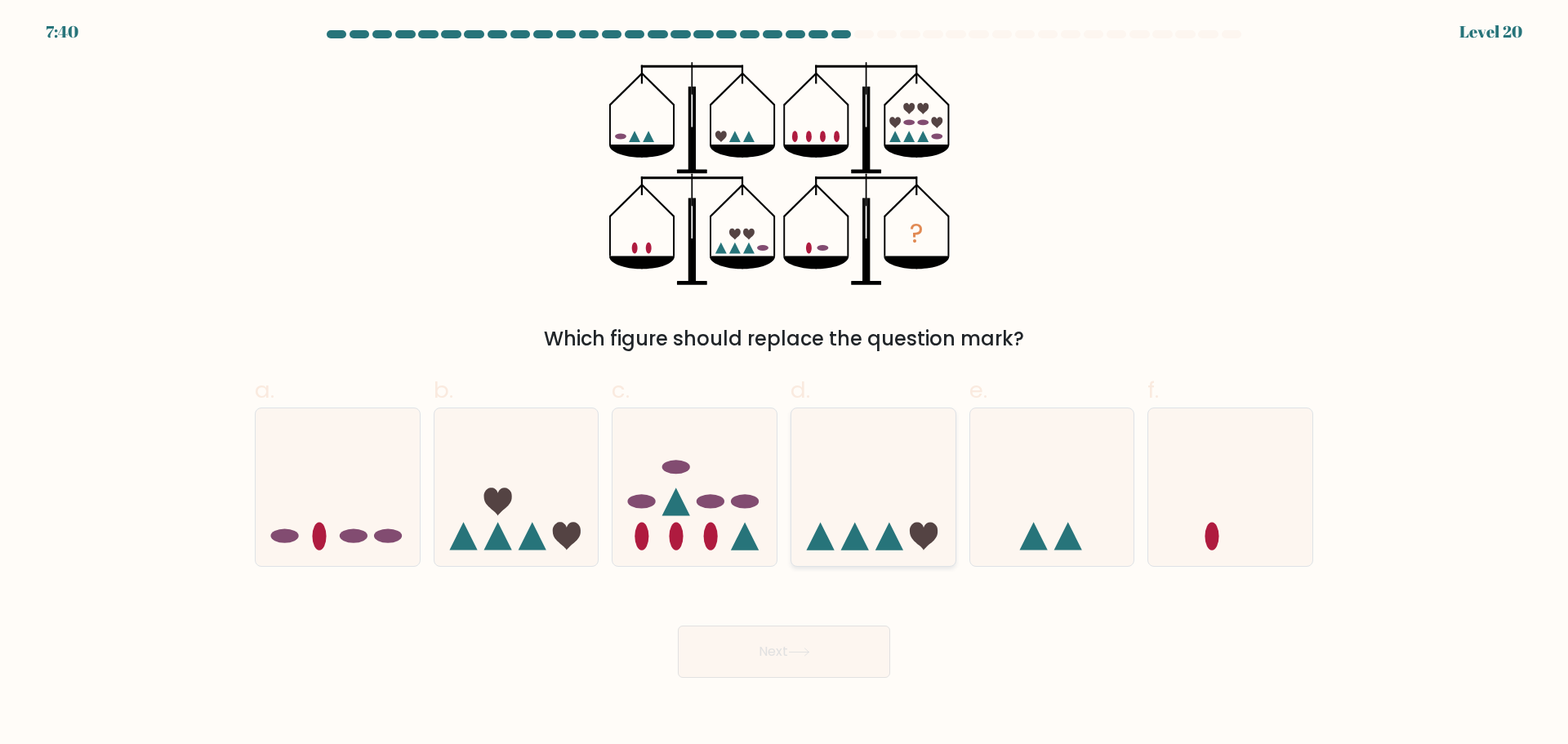
click at [891, 518] on icon at bounding box center [873, 486] width 164 height 136
click at [784, 383] on input "d." at bounding box center [784, 377] width 1 height 11
radio input "true"
click at [819, 657] on button "Next" at bounding box center [784, 652] width 212 height 53
